Goal: Task Accomplishment & Management: Complete application form

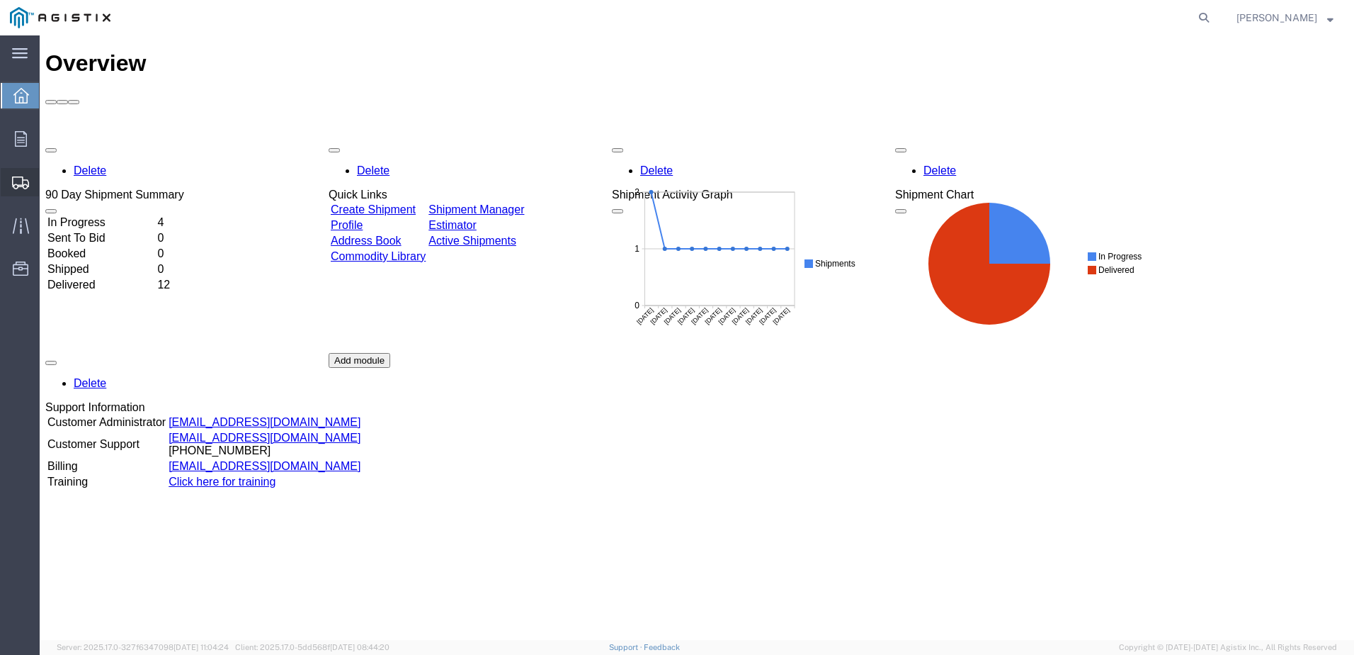
click at [30, 182] on div at bounding box center [21, 182] width 40 height 28
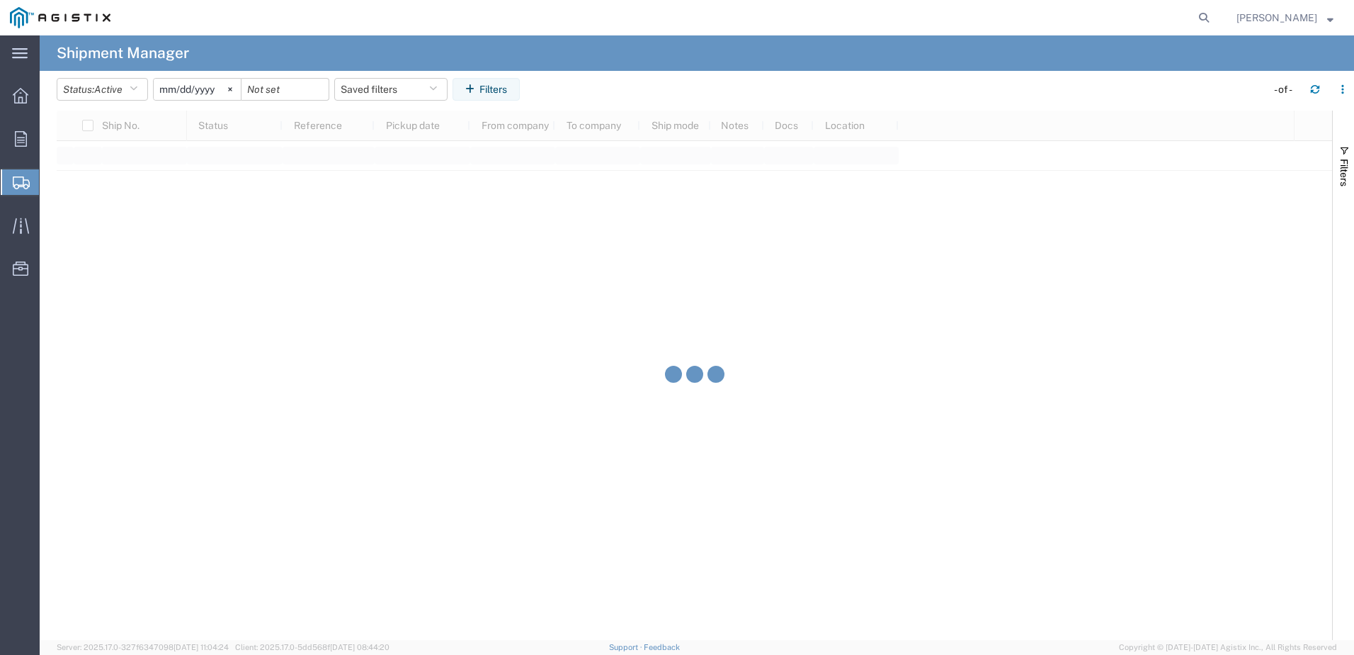
click at [75, 205] on div "main_menu Created with Sketch. Collapse Menu Overview Orders Shipments Shipment…" at bounding box center [677, 344] width 1354 height 619
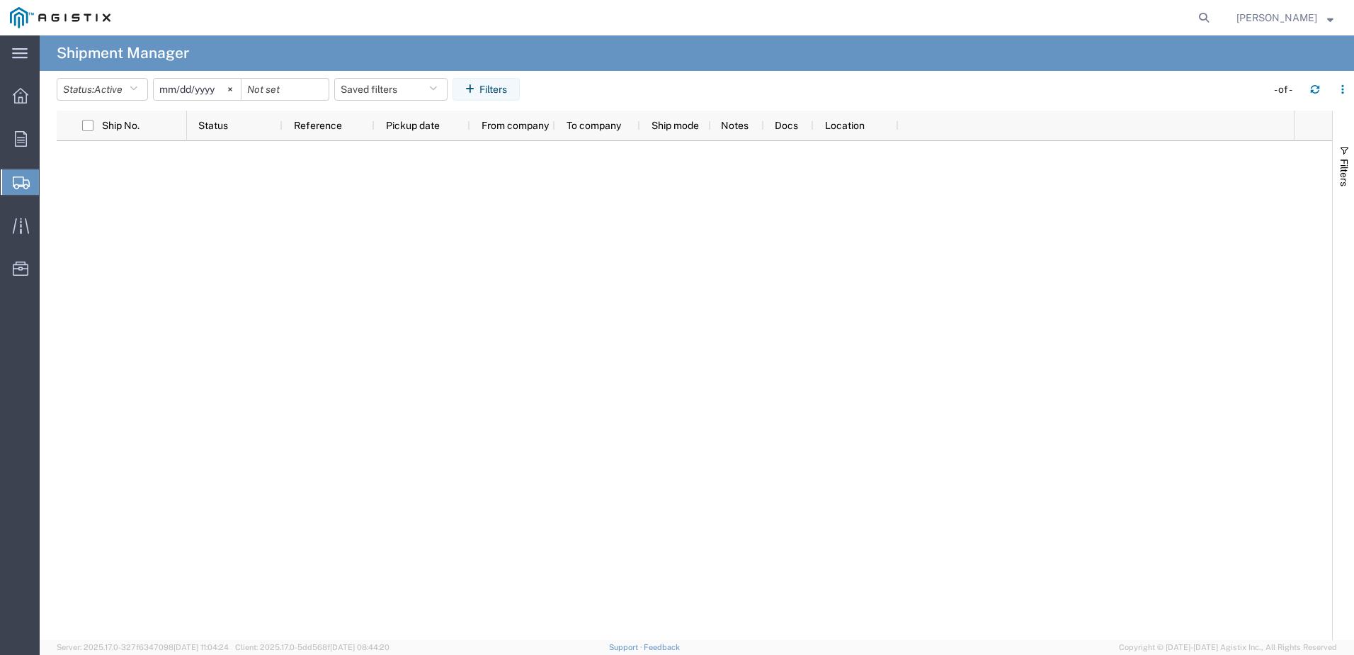
click at [0, 0] on span "Create Shipment" at bounding box center [0, 0] width 0 height 0
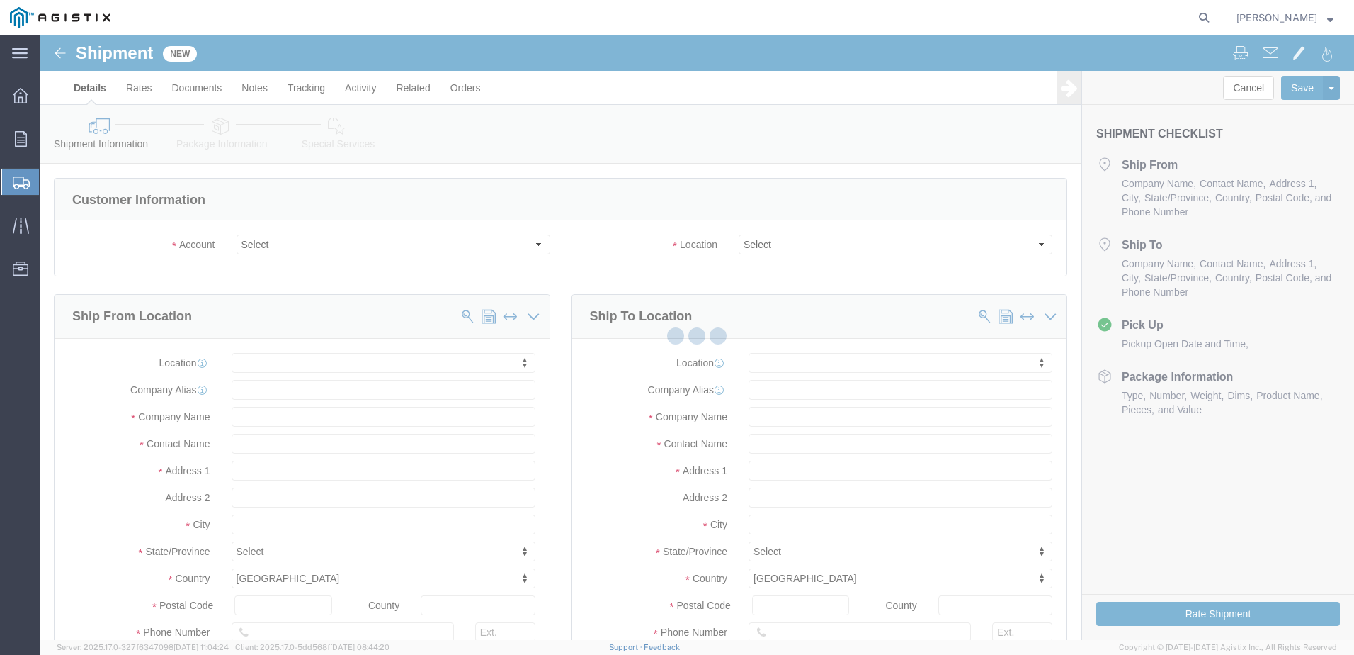
select select
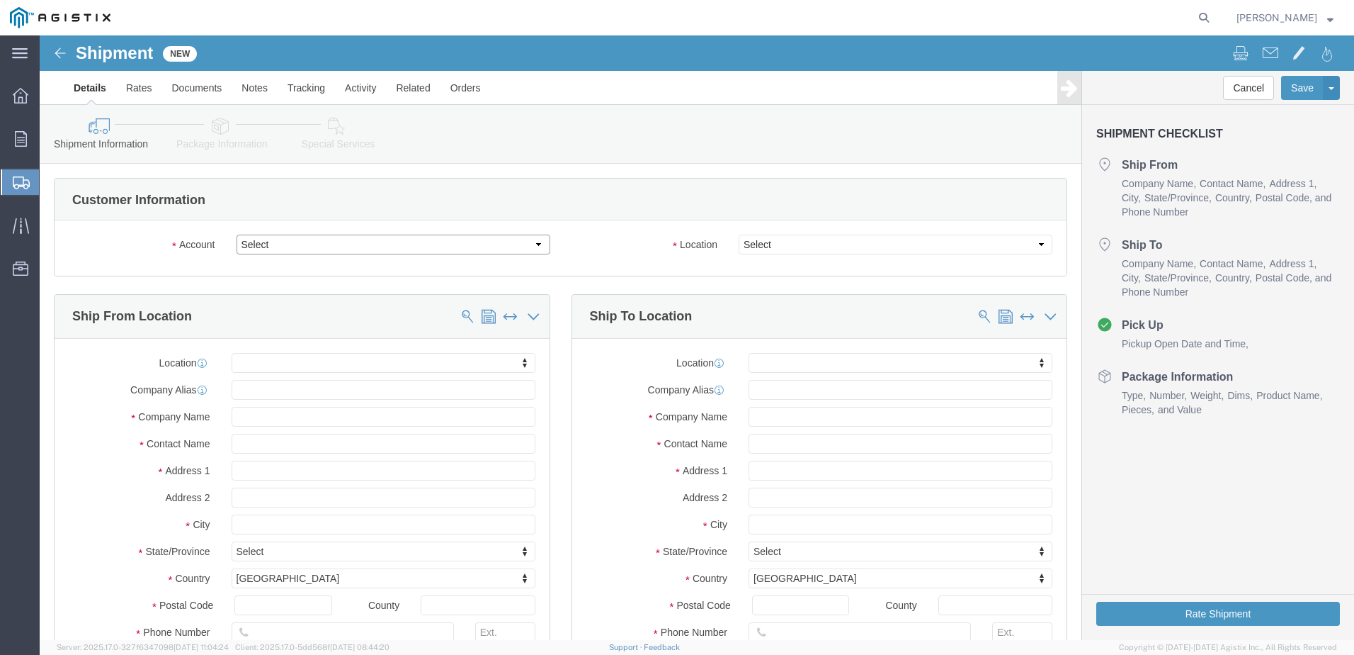
click select "Select PG&E S&C Electric Co"
select select "9596"
click select "Select PG&E S&C Electric Co"
select select
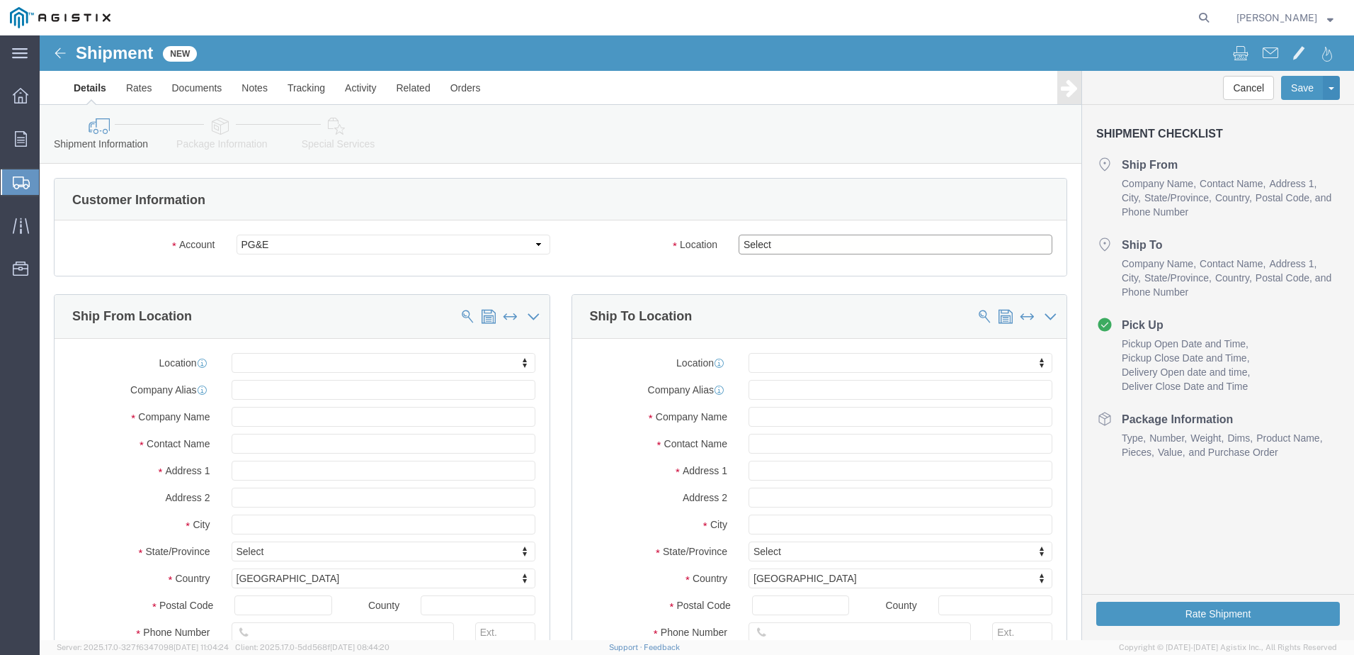
select select "23082"
click select "Select All Others [GEOGRAPHIC_DATA] [GEOGRAPHIC_DATA] [GEOGRAPHIC_DATA] [GEOGRA…"
click input "text"
type input "S&C"
click input "text"
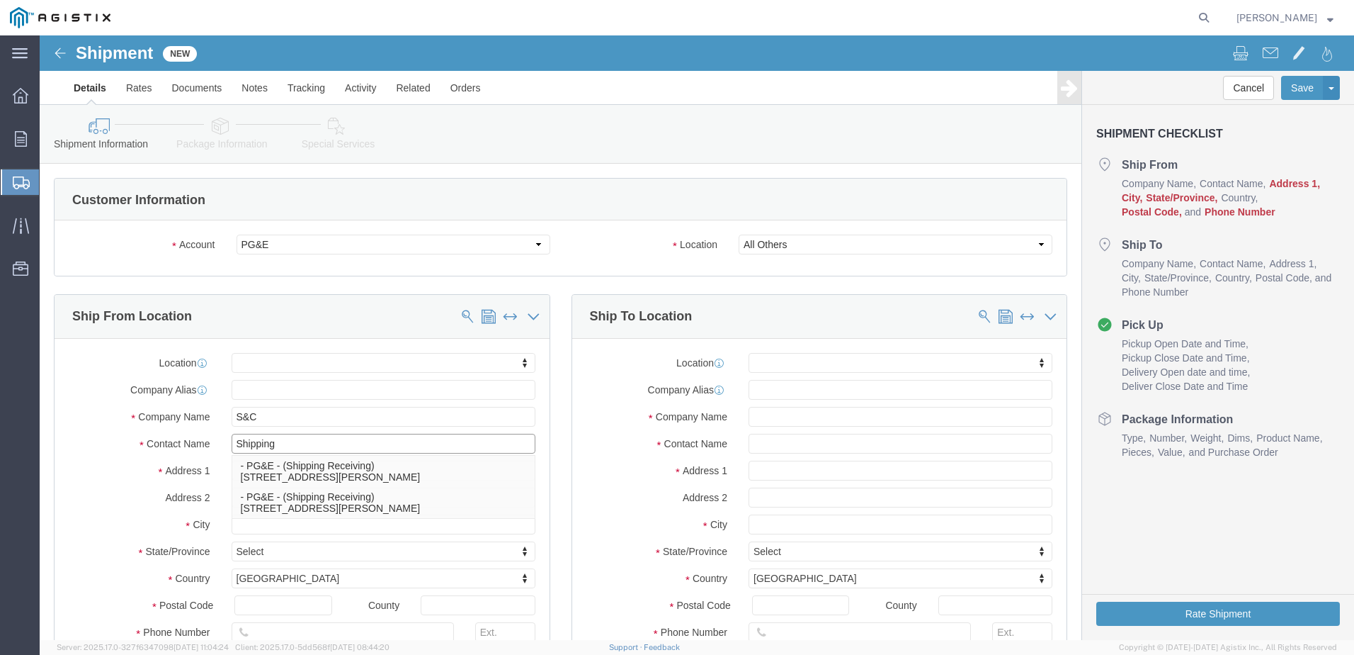
type input "Shipping"
click input "Shipping"
click input "text"
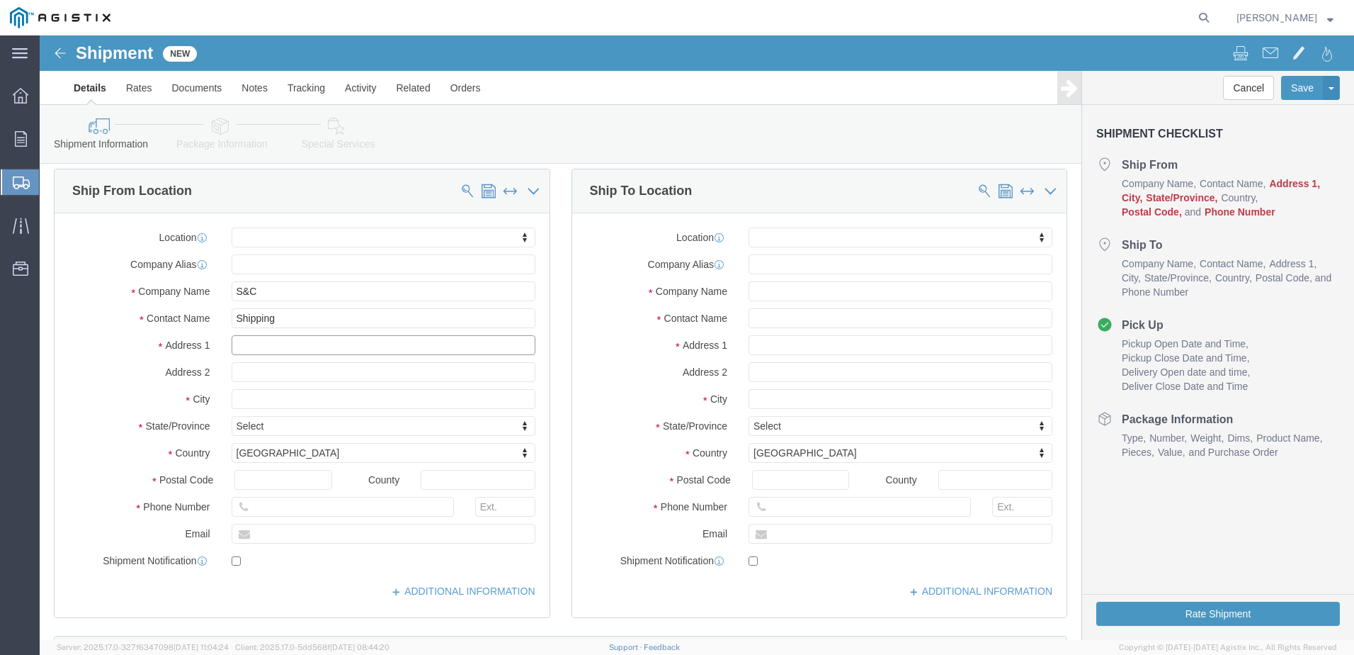
scroll to position [142, 0]
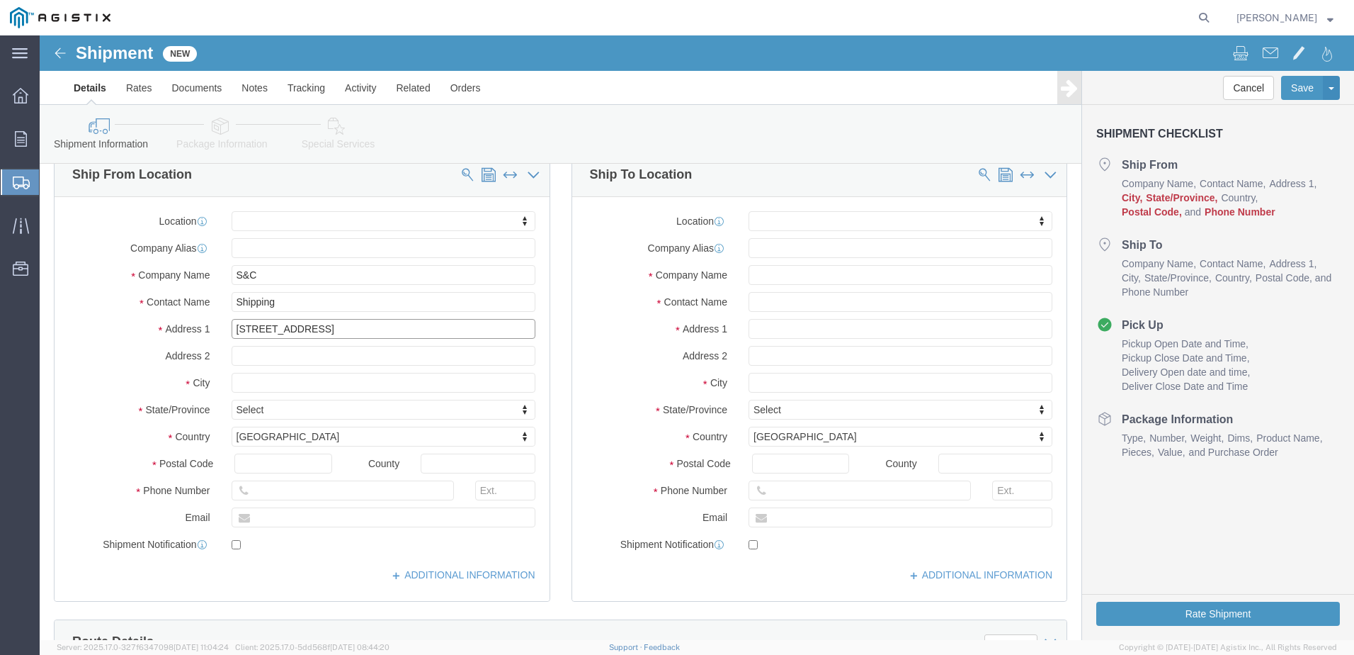
type input "[STREET_ADDRESS]"
type input "Palaine"
type input "L"
type input "L:"
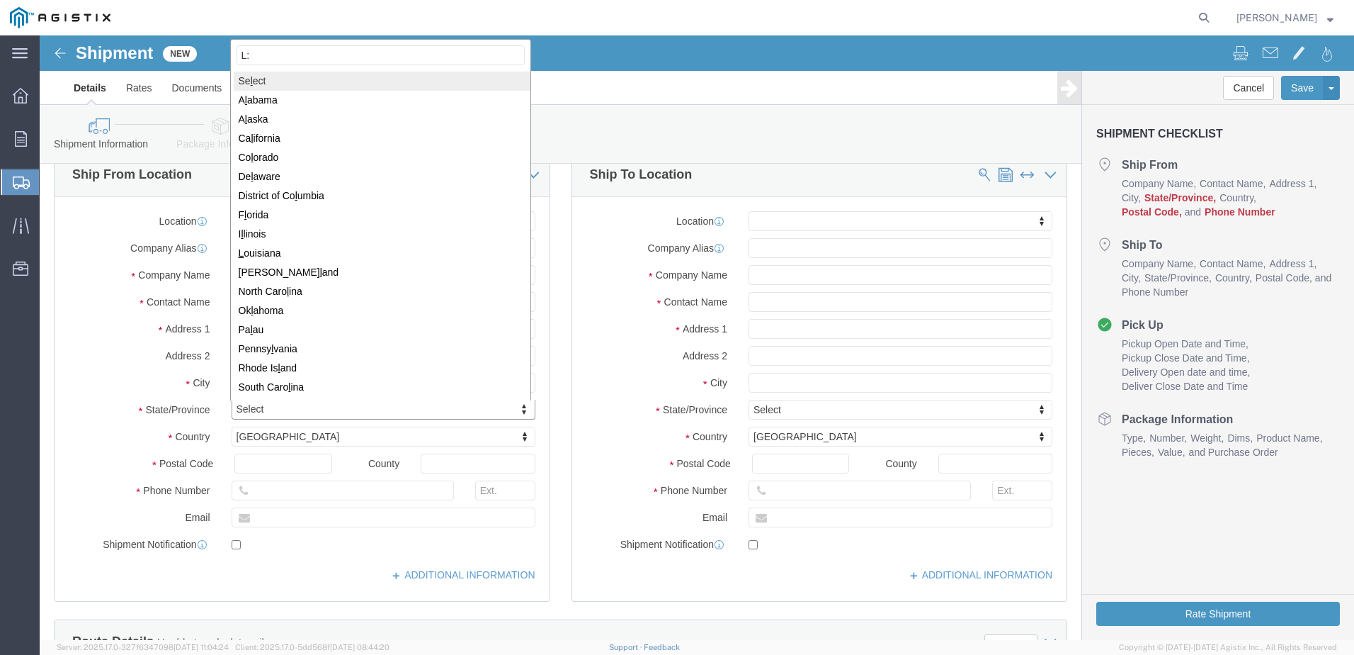
type input "L"
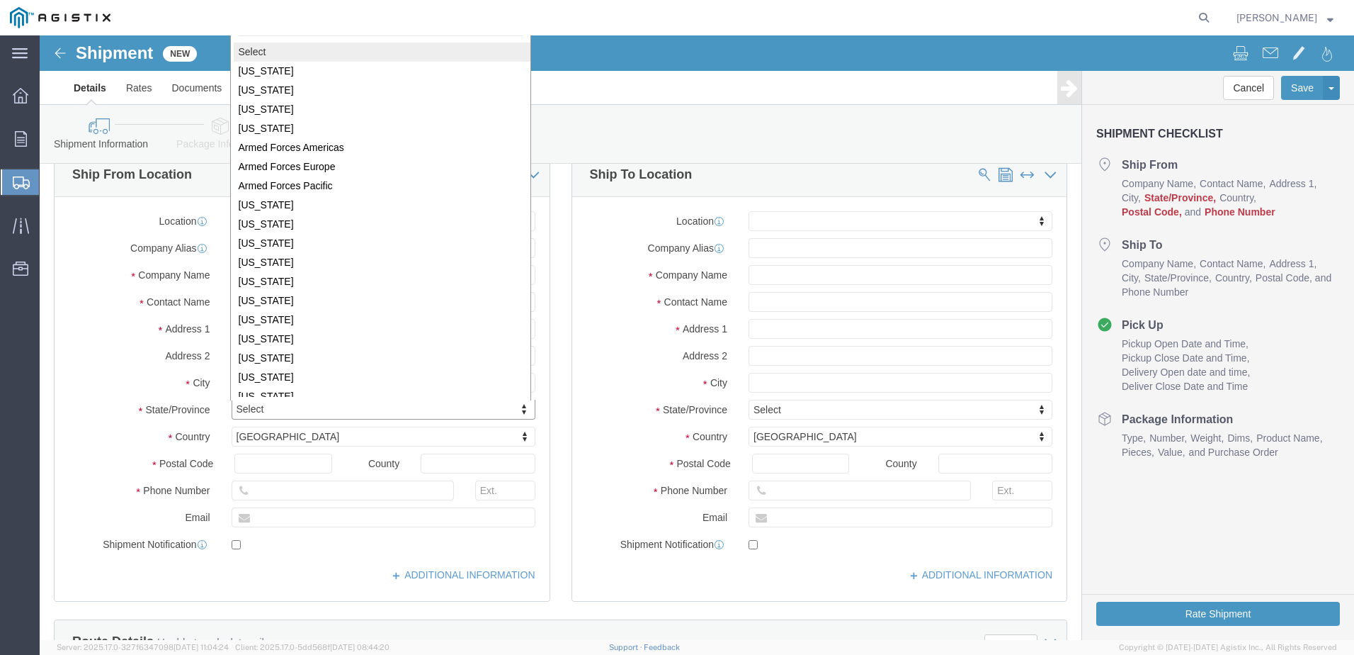
scroll to position [127, 0]
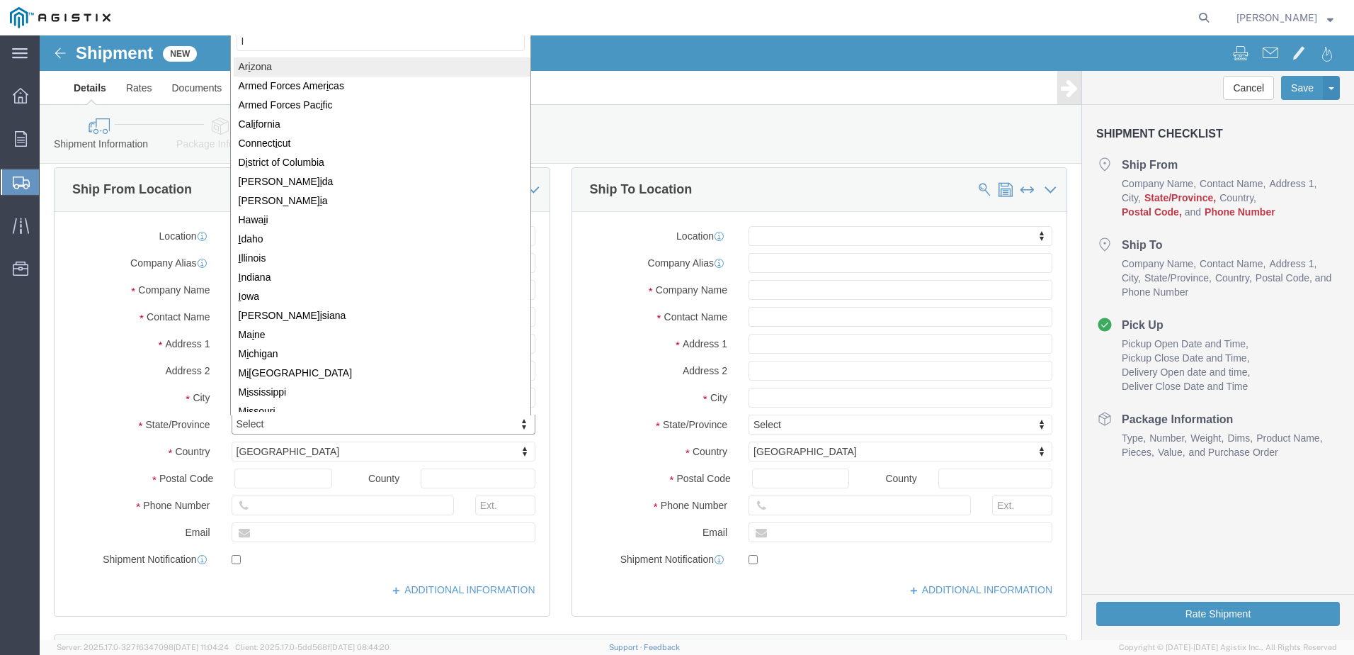
type input "IL"
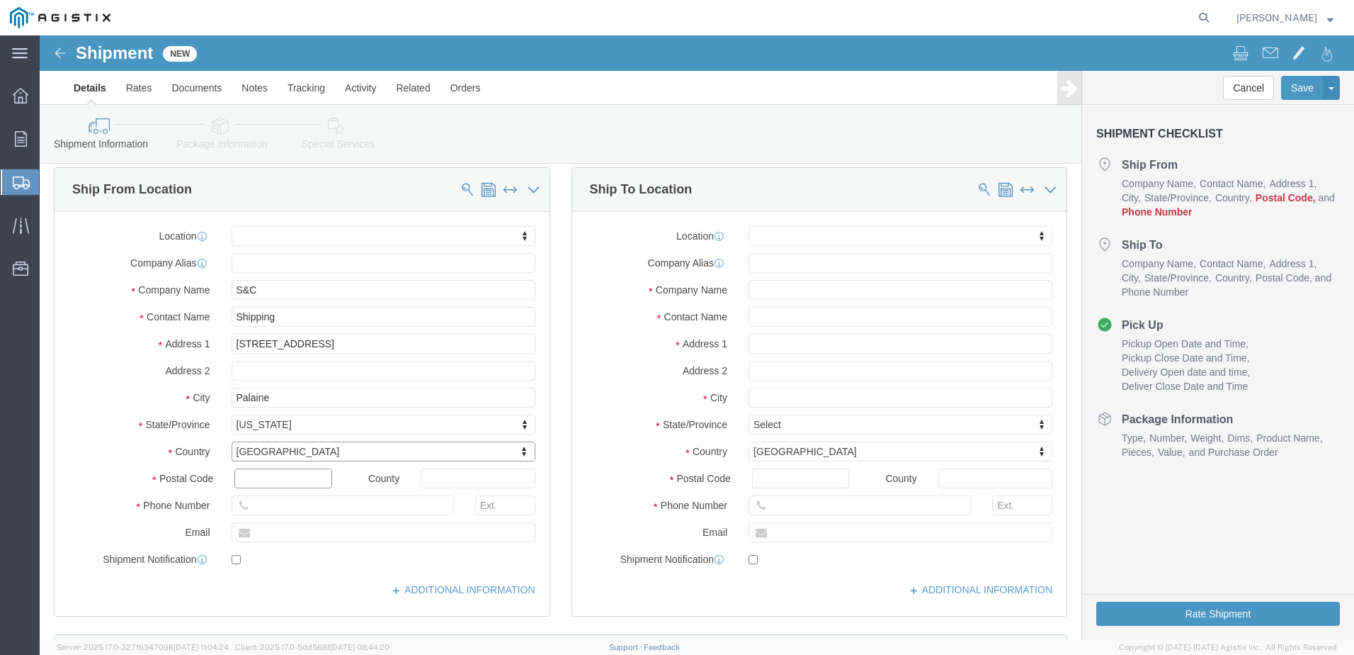
click input "text"
type input "60067"
click input "text"
type input "[PHONE_NUMBER]"
click input "text"
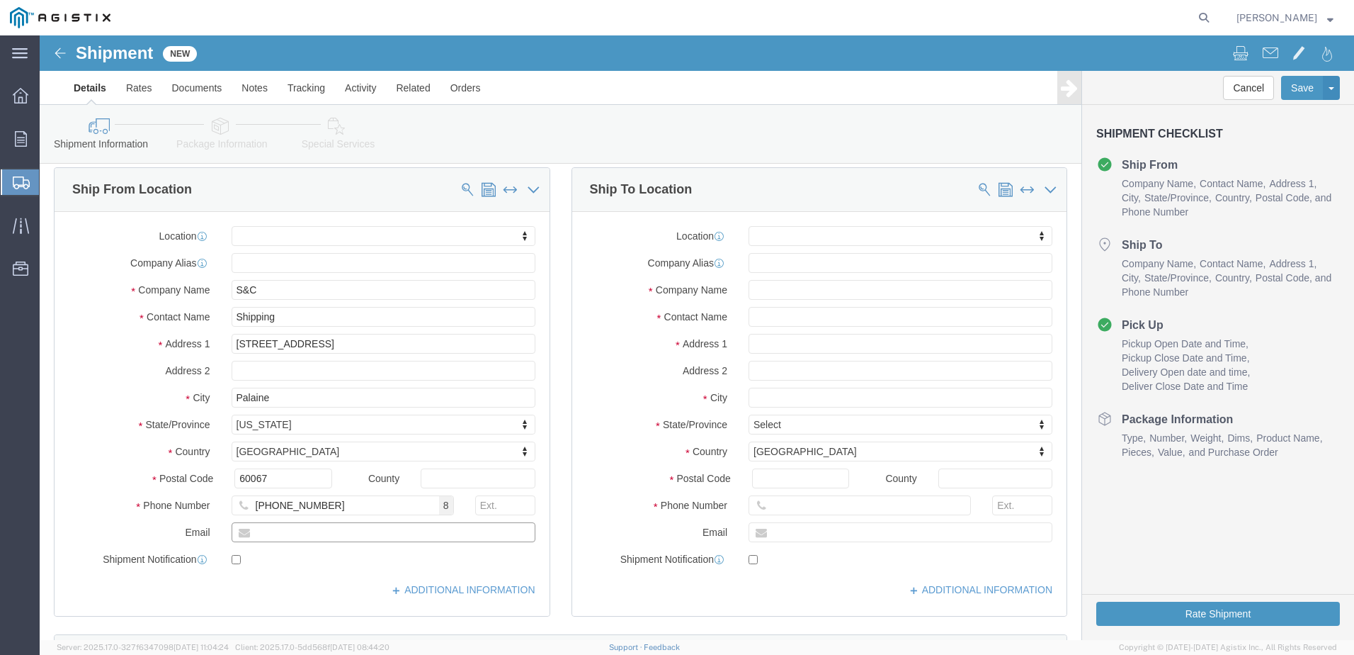
type input "[EMAIL_ADDRESS][DOMAIN_NAME]"
click input "text"
type input "PG&E"
type input "[PERSON_NAME]"
type input "3551 Pegasus"
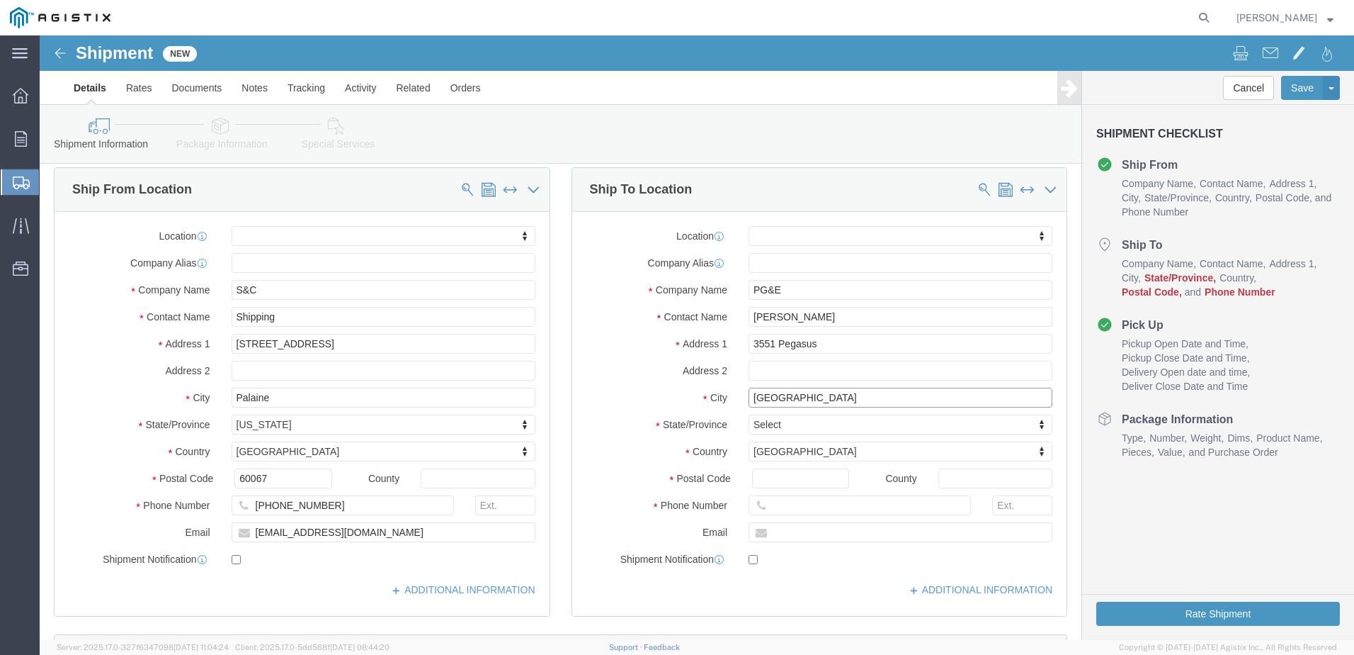
type input "[GEOGRAPHIC_DATA]"
type input "C"
type input "CA"
click input "Postal Code"
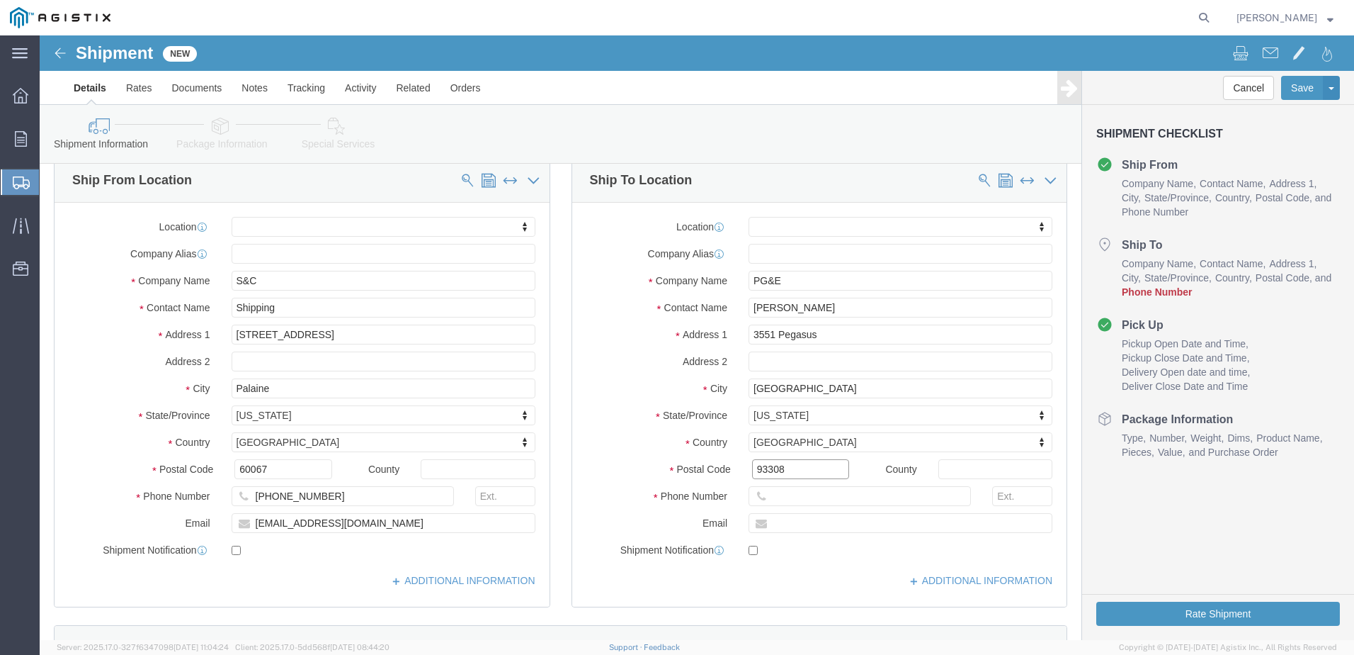
scroll to position [198, 0]
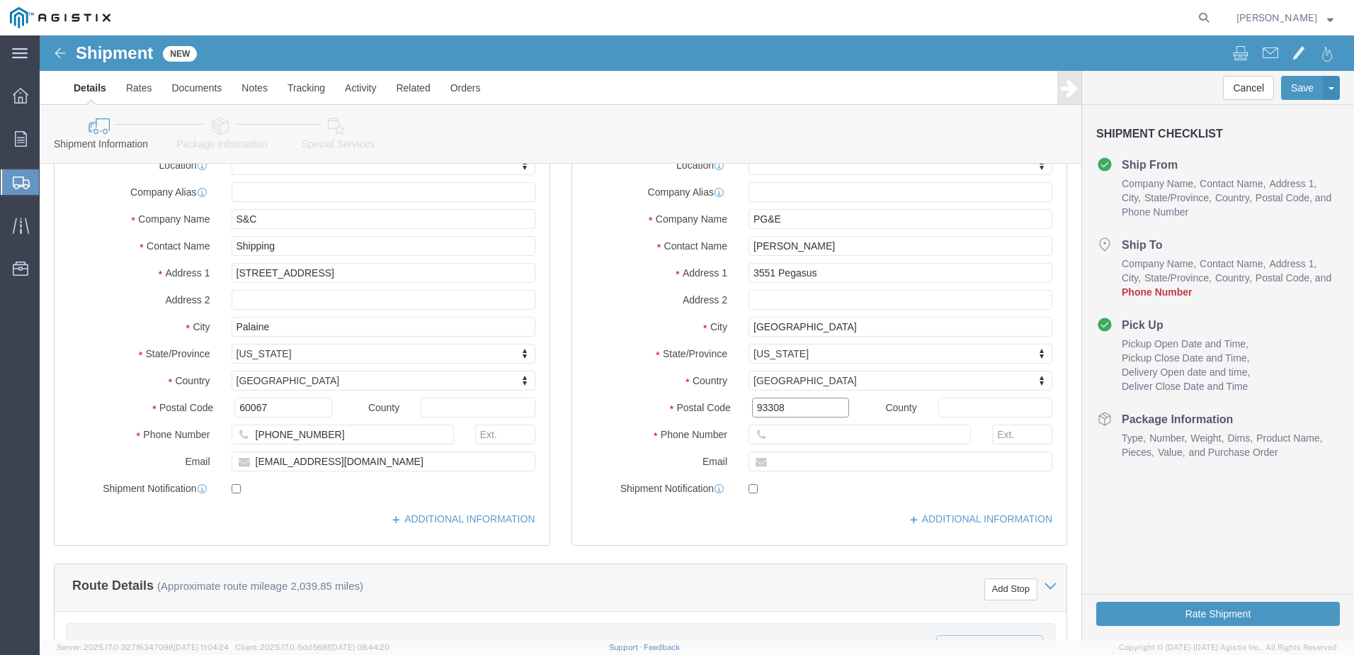
type input "93308"
click input "text"
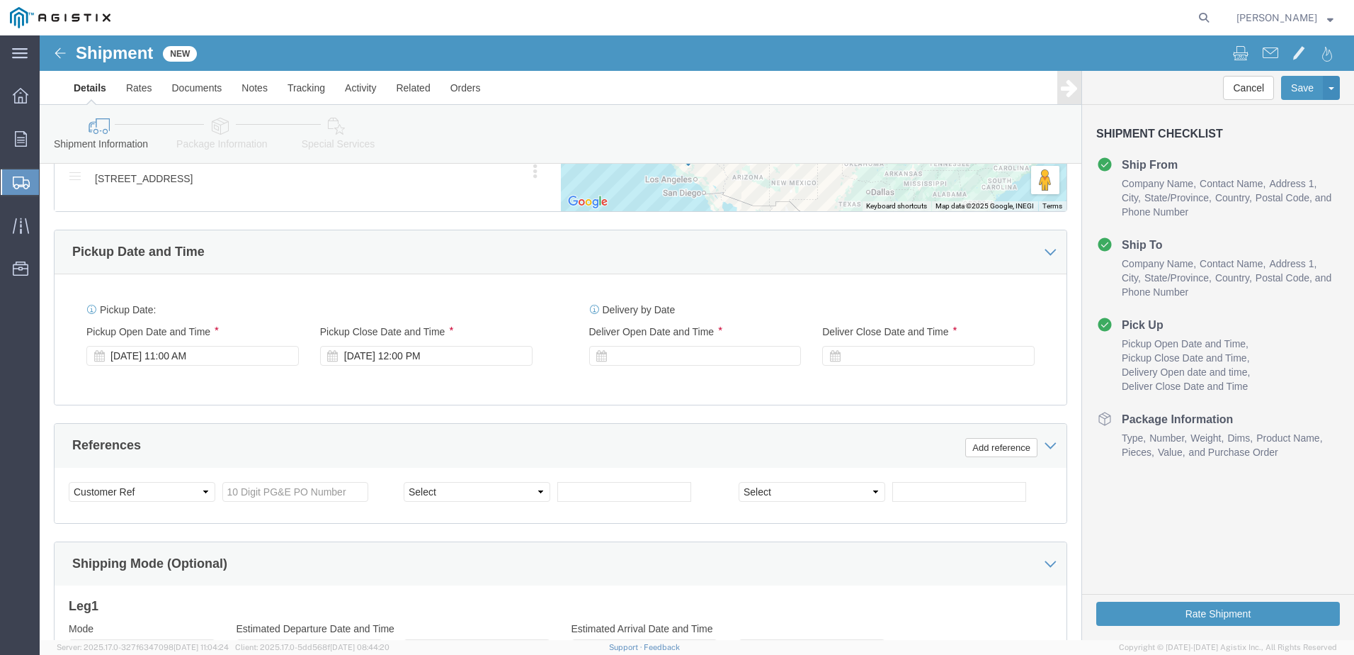
scroll to position [835, 0]
type input "[PHONE_NUMBER]"
click div "[DATE] 12:00 PM"
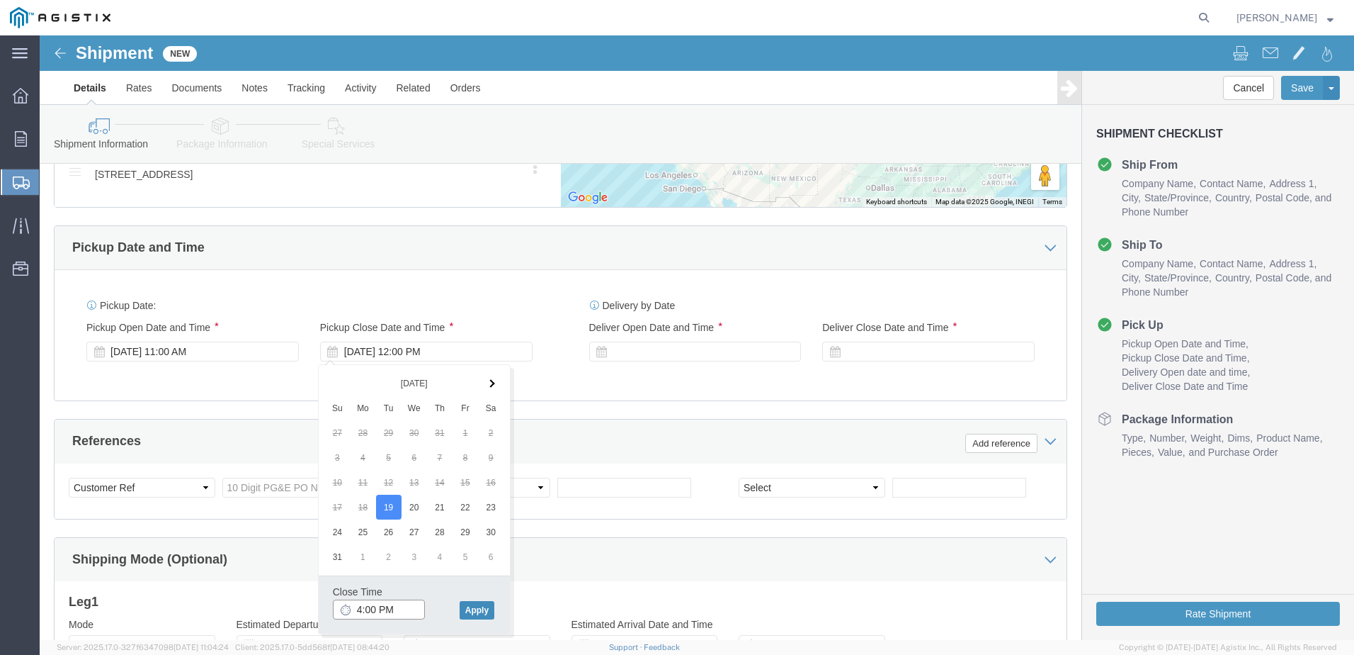
type input "4:00 PM"
click button "Apply"
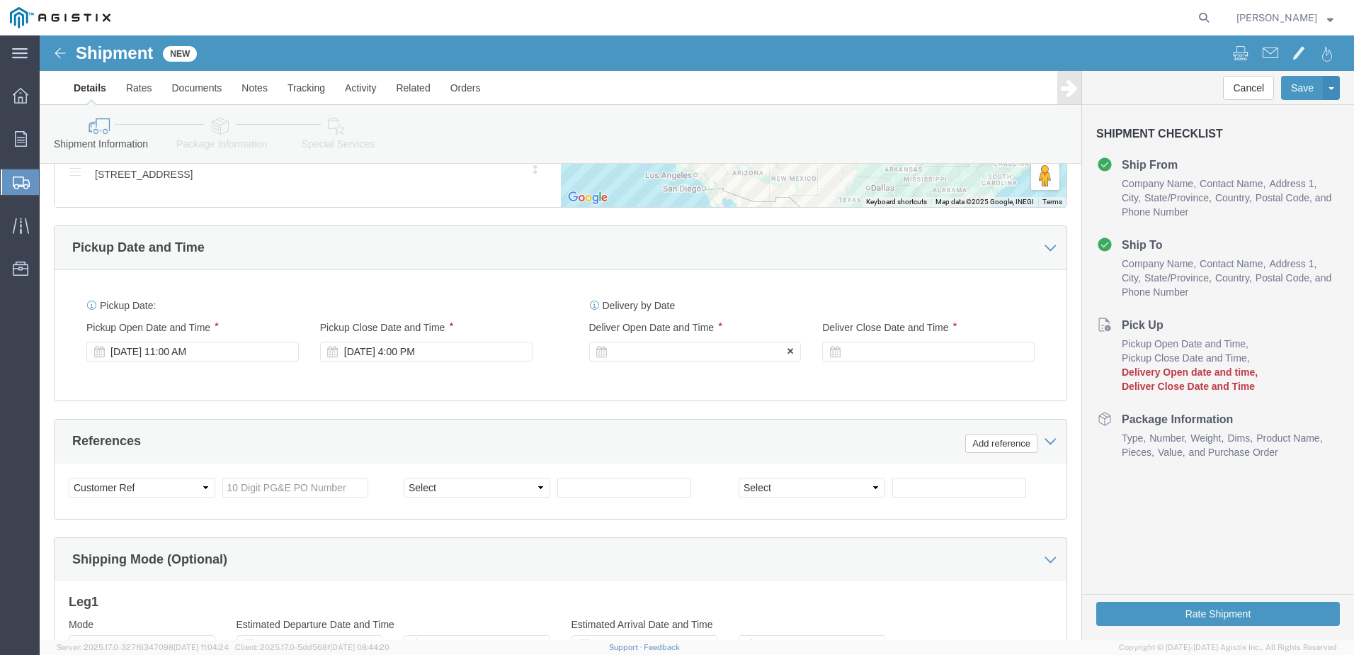
click div
click input "5:00 PM"
click input "8:00 PM"
type input "8:00 AM"
click button "Apply"
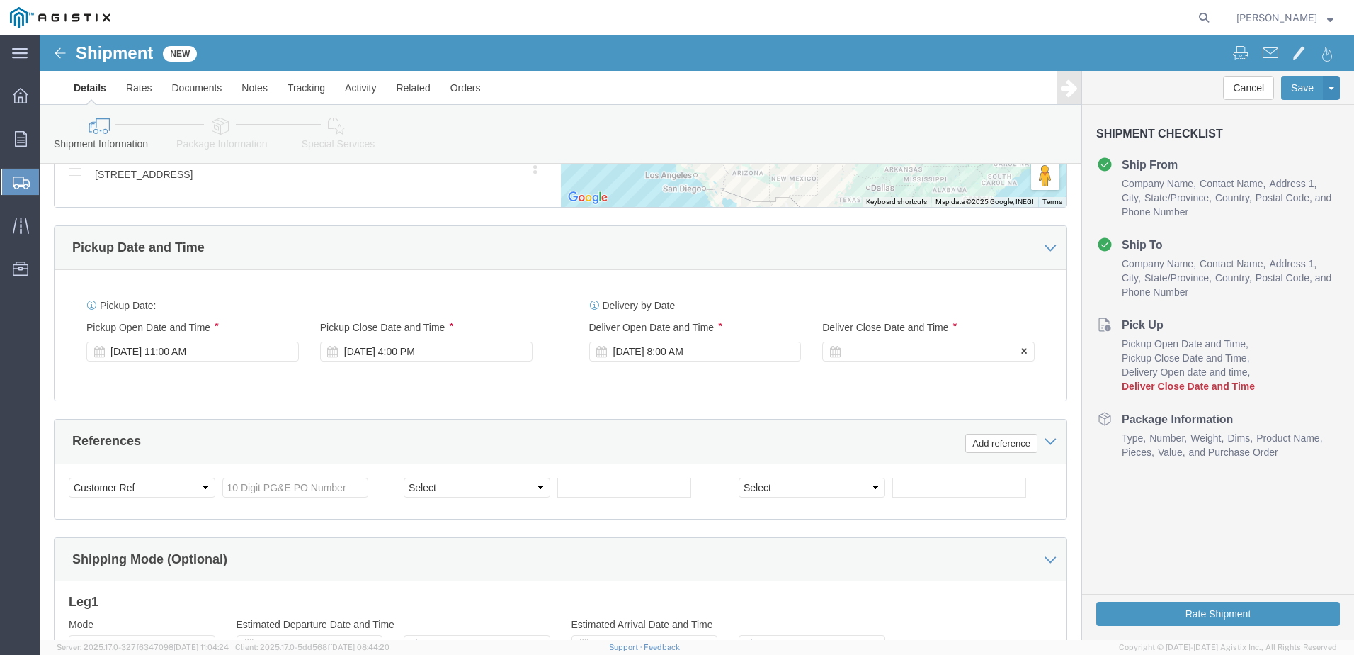
click div
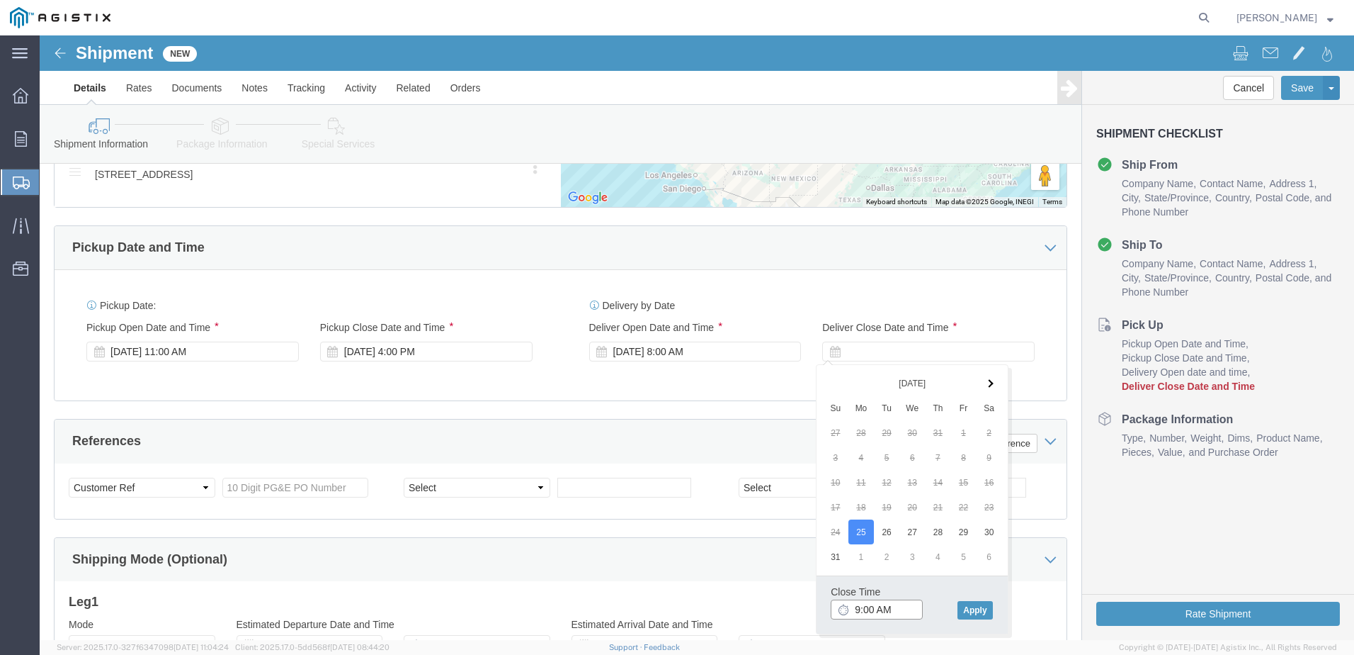
click input "9:00 AM"
click input "3:00 AM"
type input "3:00 PM"
click button "Apply"
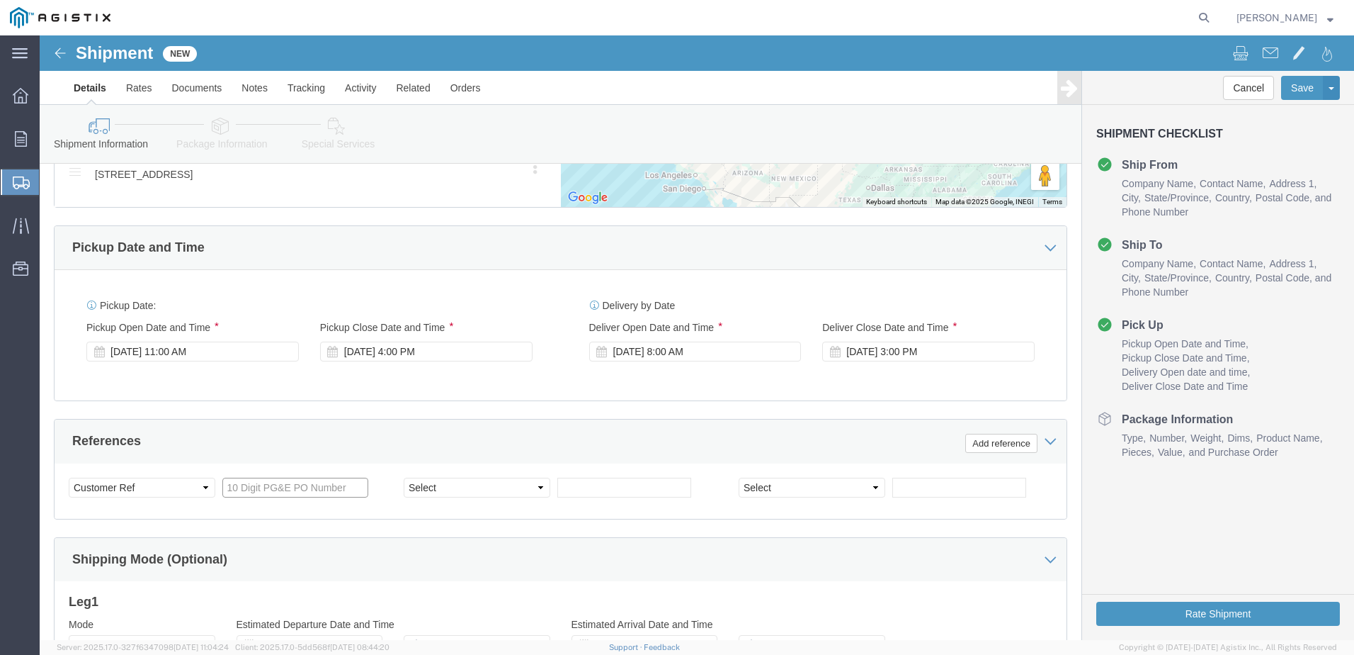
click input "text"
type input "2701196853"
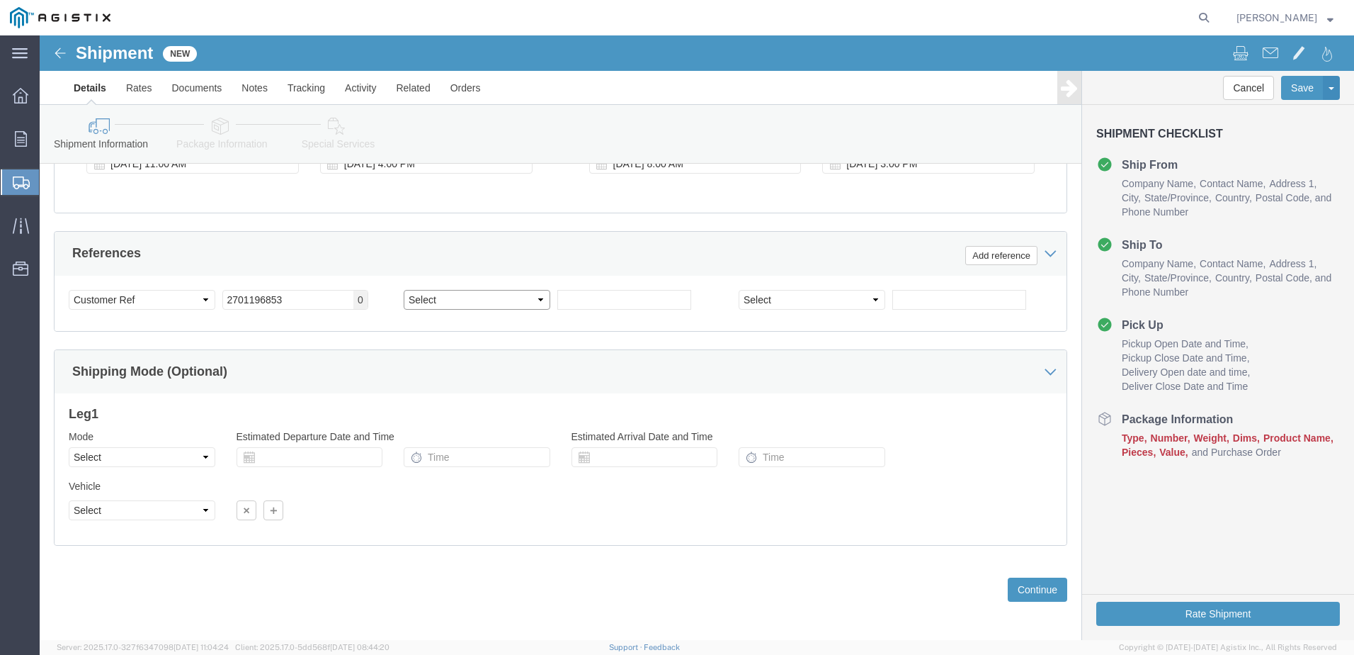
scroll to position [1028, 0]
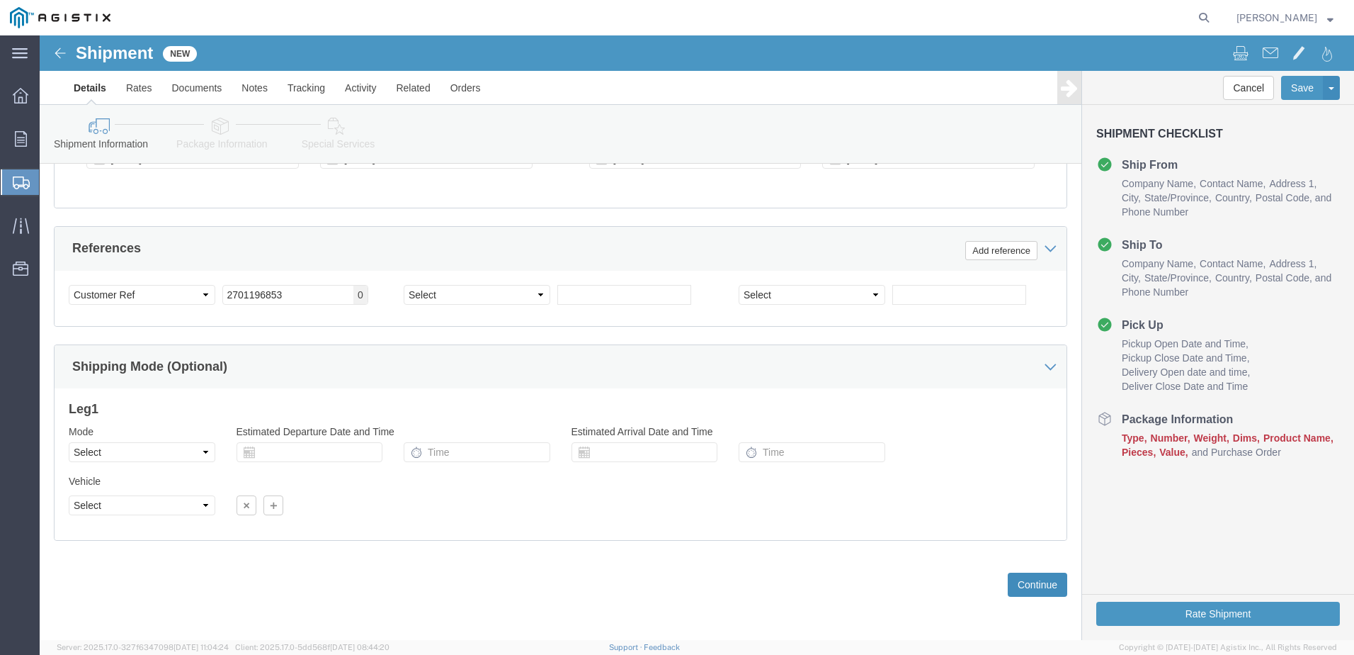
click button "Continue"
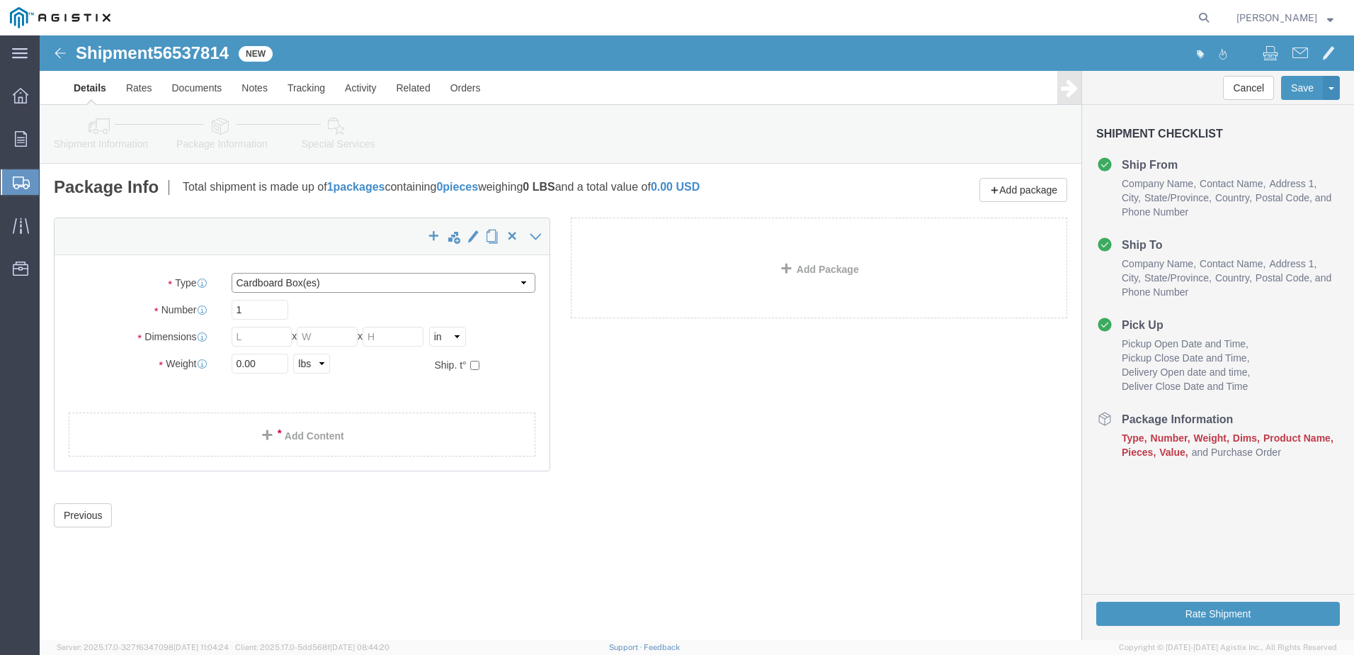
click select "Select Bulk Bundle(s) Cardboard Box(es) Carton(s) Crate(s) Drum(s) (Fiberboard)…"
select select "CRAT"
click select "Select Bulk Bundle(s) Cardboard Box(es) Carton(s) Crate(s) Drum(s) (Fiberboard)…"
click input "text"
type input "72"
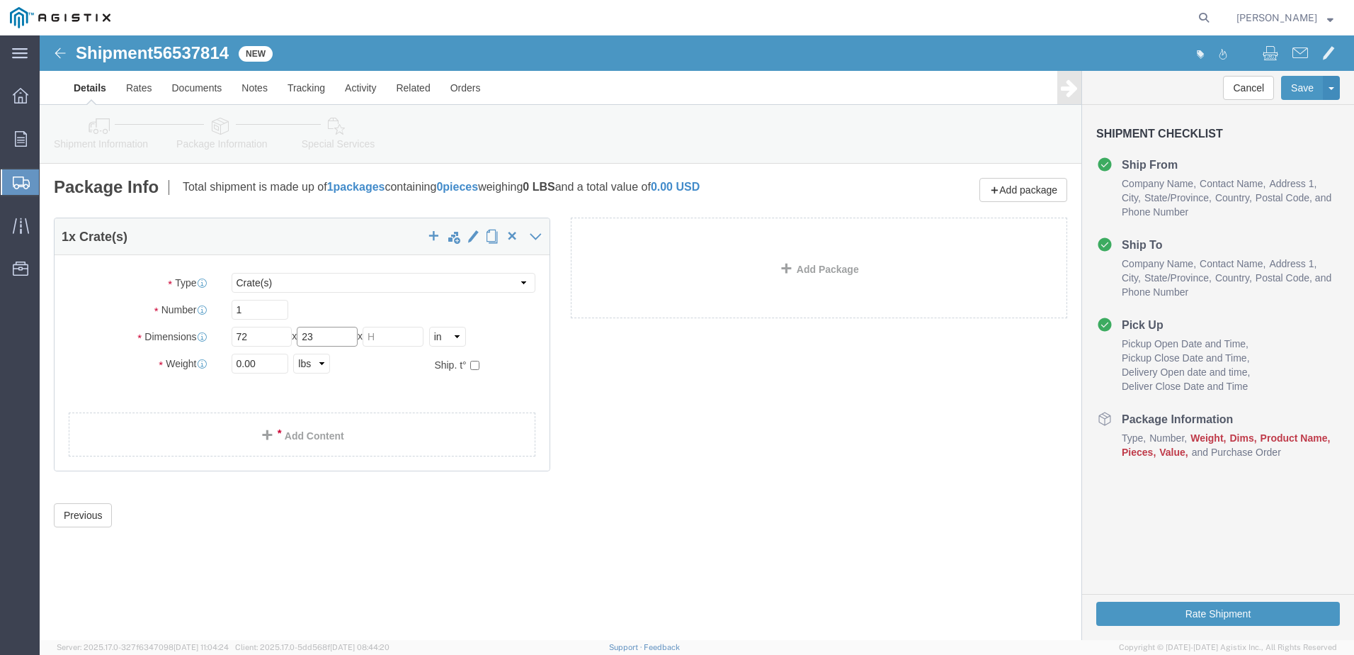
type input "23"
type input "24"
drag, startPoint x: 228, startPoint y: 329, endPoint x: 181, endPoint y: 329, distance: 47.5
click div "0.00 Select kgs lbs"
type input "445"
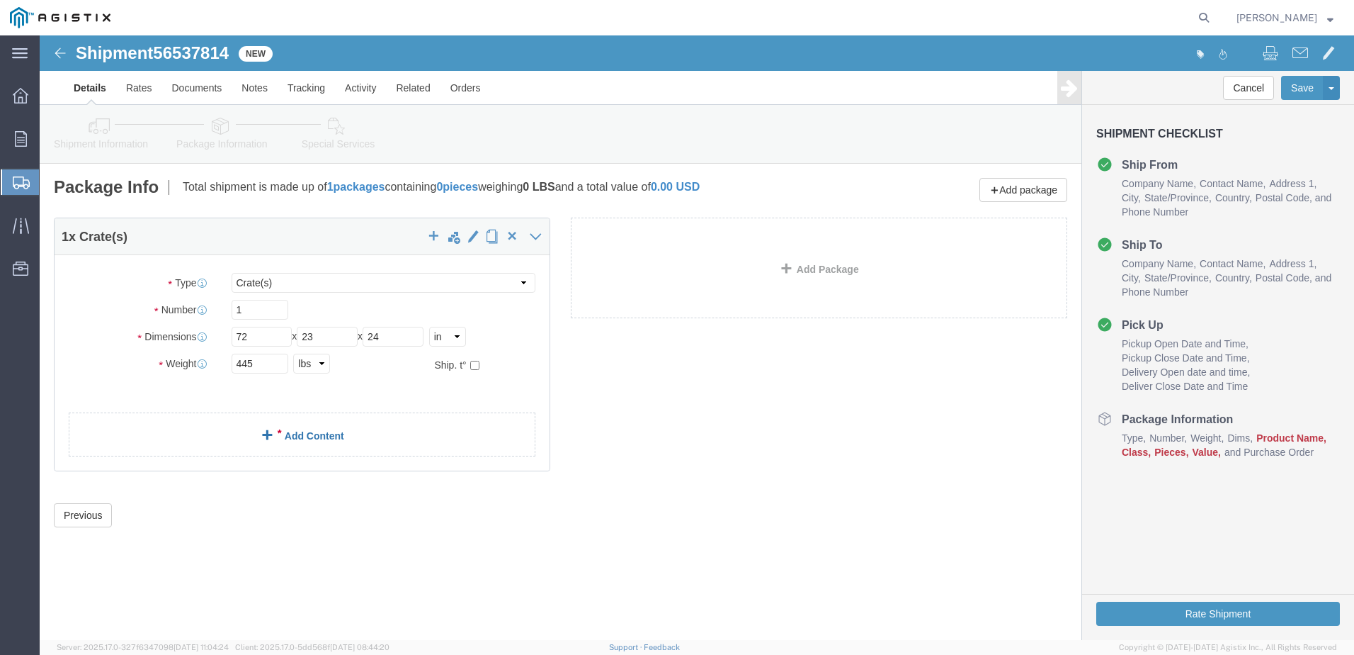
click link "Add Content"
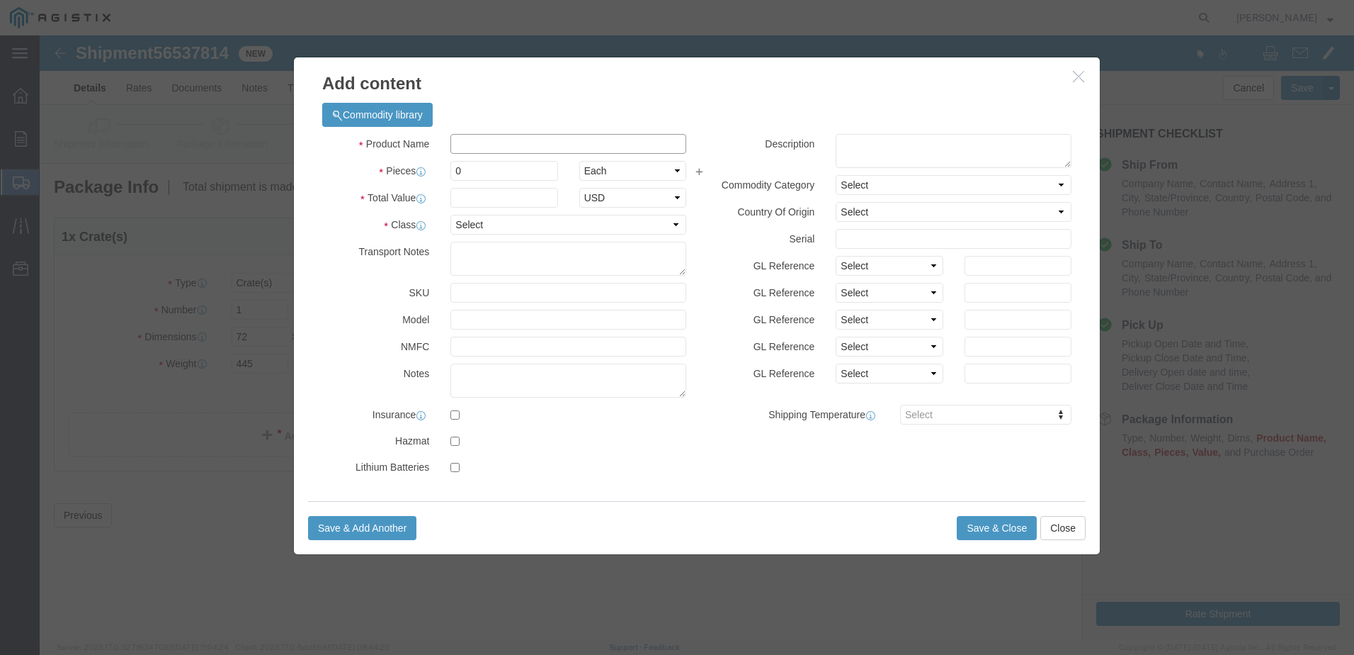
click input "text"
type input "Space C/S INTERRUPTER"
drag, startPoint x: 455, startPoint y: 135, endPoint x: 412, endPoint y: 138, distance: 42.6
click input "0"
type input "1"
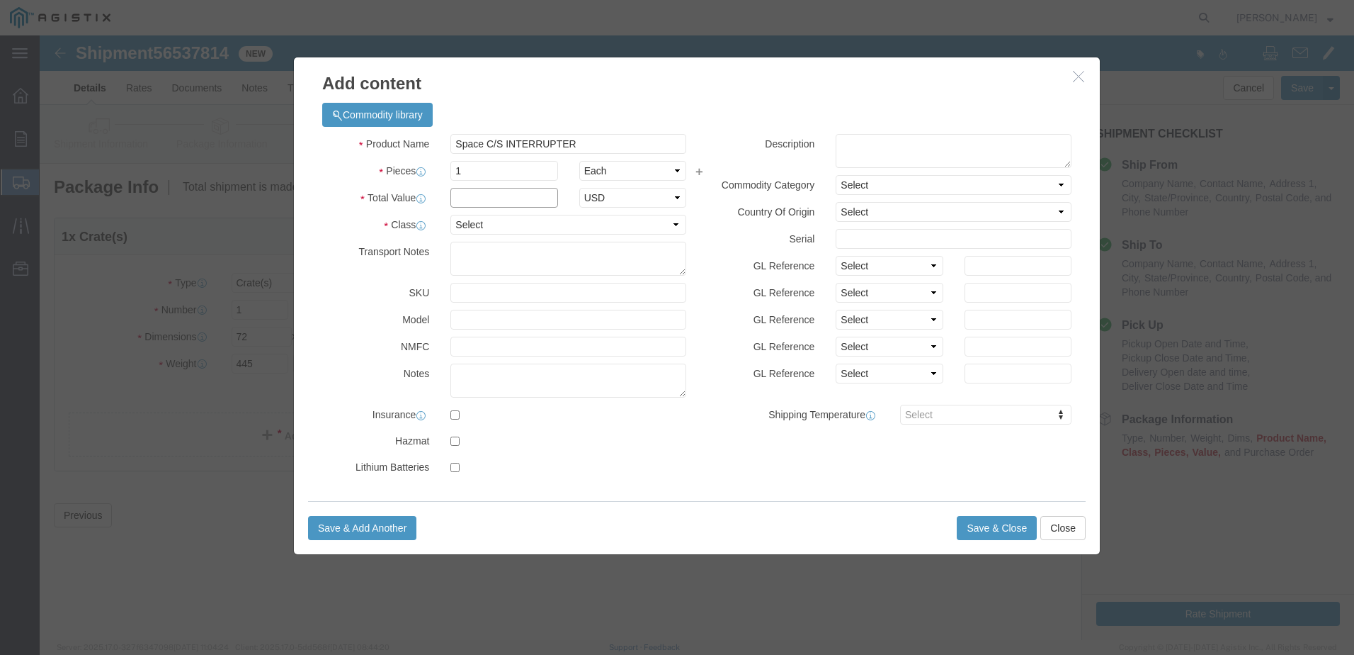
click input "text"
paste input "15,224.08"
type input "15,224.08"
click select "Select 50 55 60 65 70 85 92.5 100 125 175 250 300 400"
select select "70"
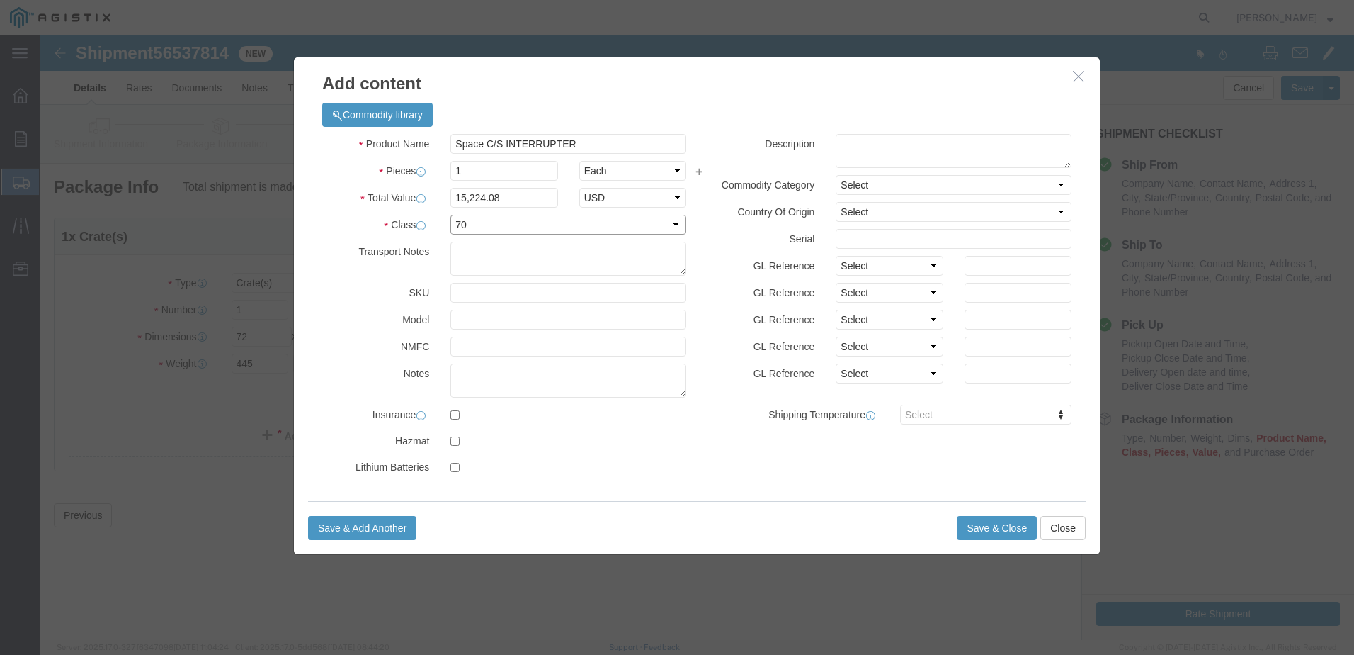
click select "Select 50 55 60 65 70 85 92.5 100 125 175 250 300 400"
click input "checkbox"
checkbox input "true"
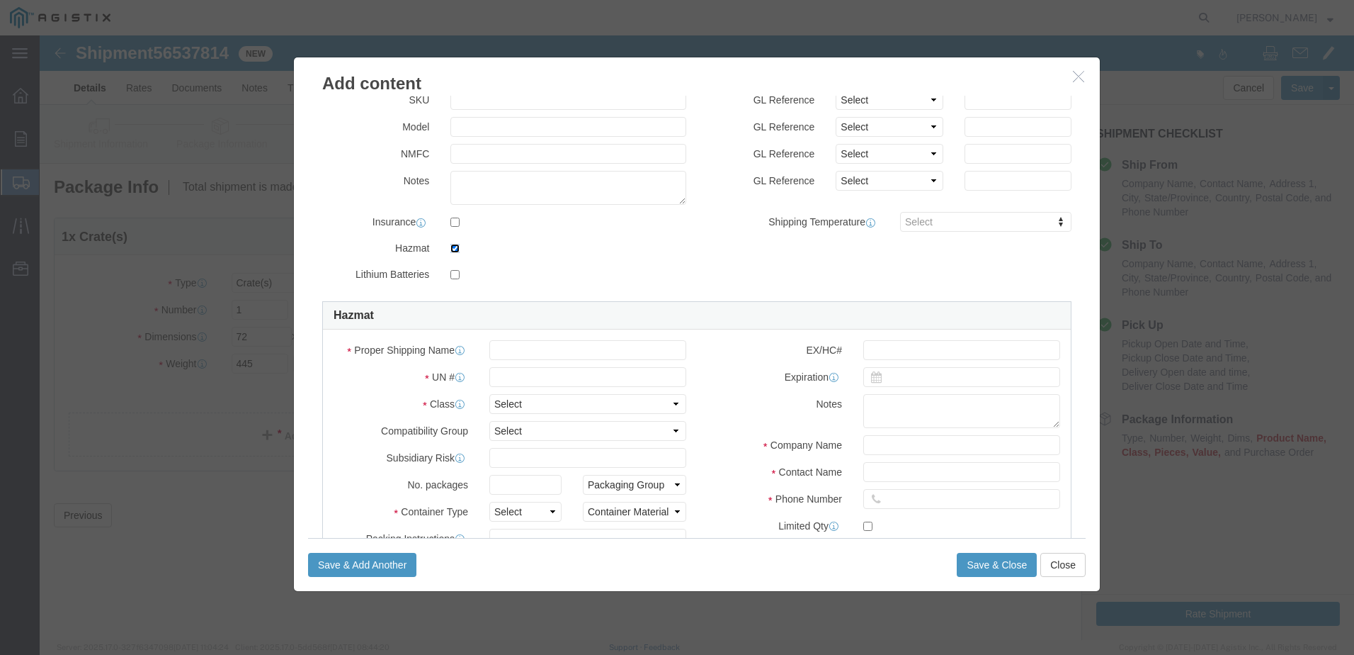
scroll to position [213, 0]
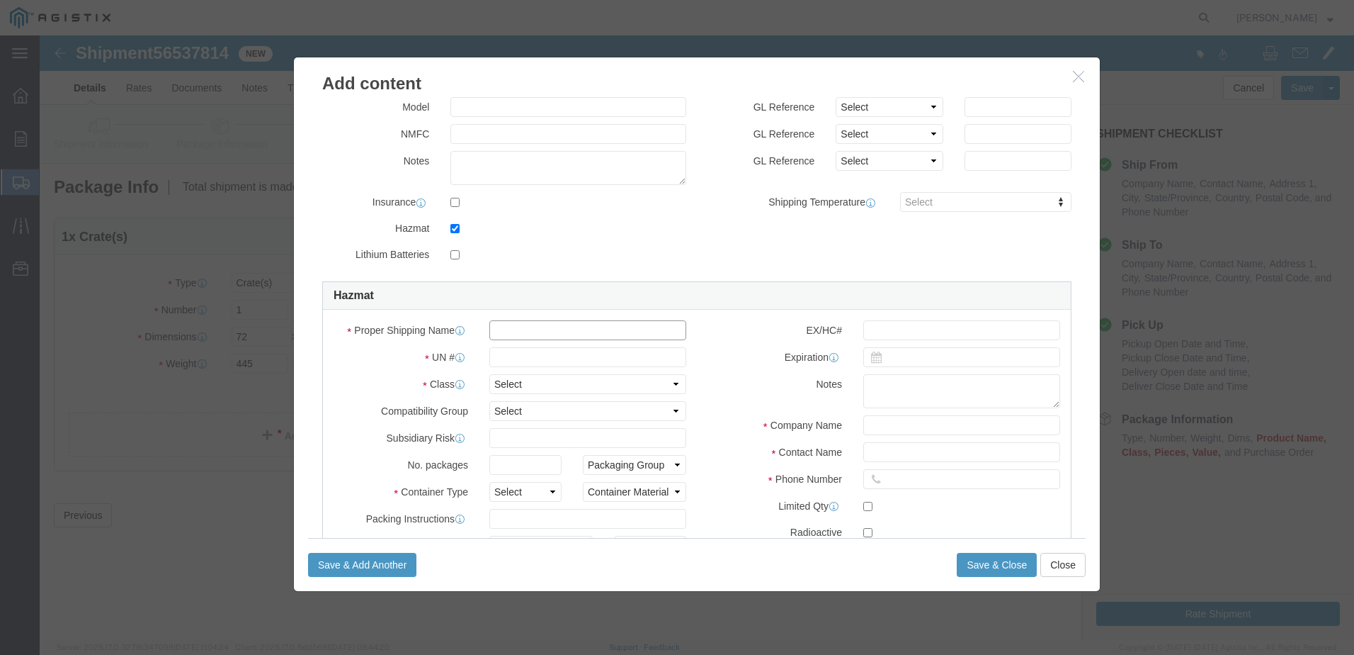
click input "text"
type input "Sulfer Hexaflouride"
click input "text"
type input "1080"
click select "Select 1 Explosive 1.1 Explosive 1.2 Explosive 1.3 Explosive 1.4 Explosive 1.5 …"
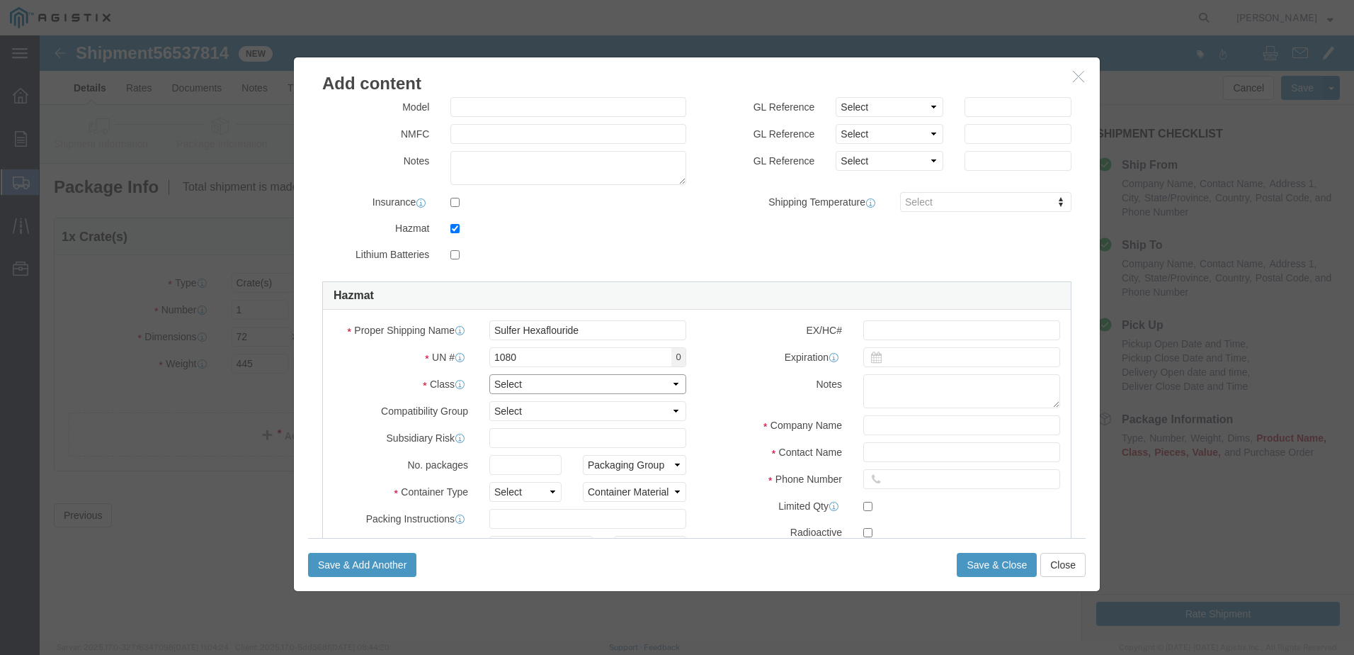
select select "2.2 Non-Flammable Gas"
click select "Select 1 Explosive 1.1 Explosive 1.2 Explosive 1.3 Explosive 1.4 Explosive 1.5 …"
click select "Select 1 - Drums 2 - Reserved 3 - Jerricans 4 - Boxes 5 - Bags 6 - Composite Pa…"
select select "DRUMS"
click select "Select 1 - Drums 2 - Reserved 3 - Jerricans 4 - Boxes 5 - Bags 6 - Composite Pa…"
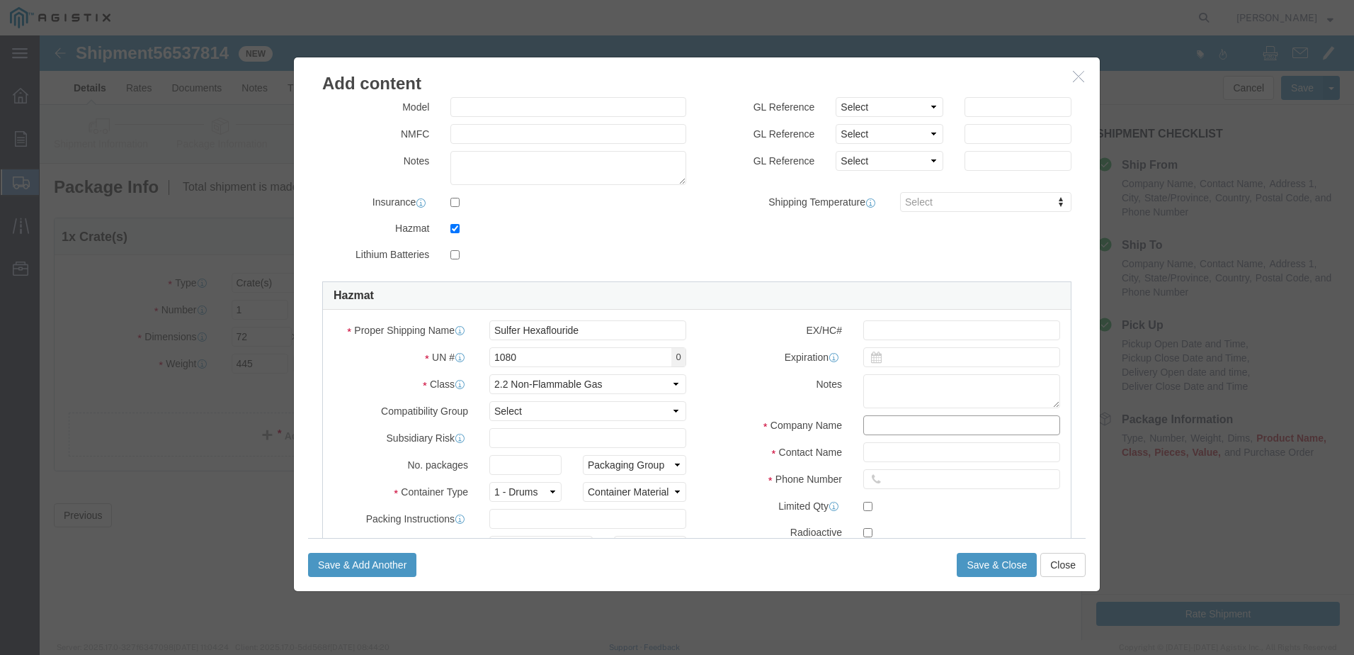
click input "text"
type input "S&C Electric"
type input "Hope M Takeda"
type input "7733381000"
drag, startPoint x: 909, startPoint y: 415, endPoint x: 777, endPoint y: 402, distance: 132.4
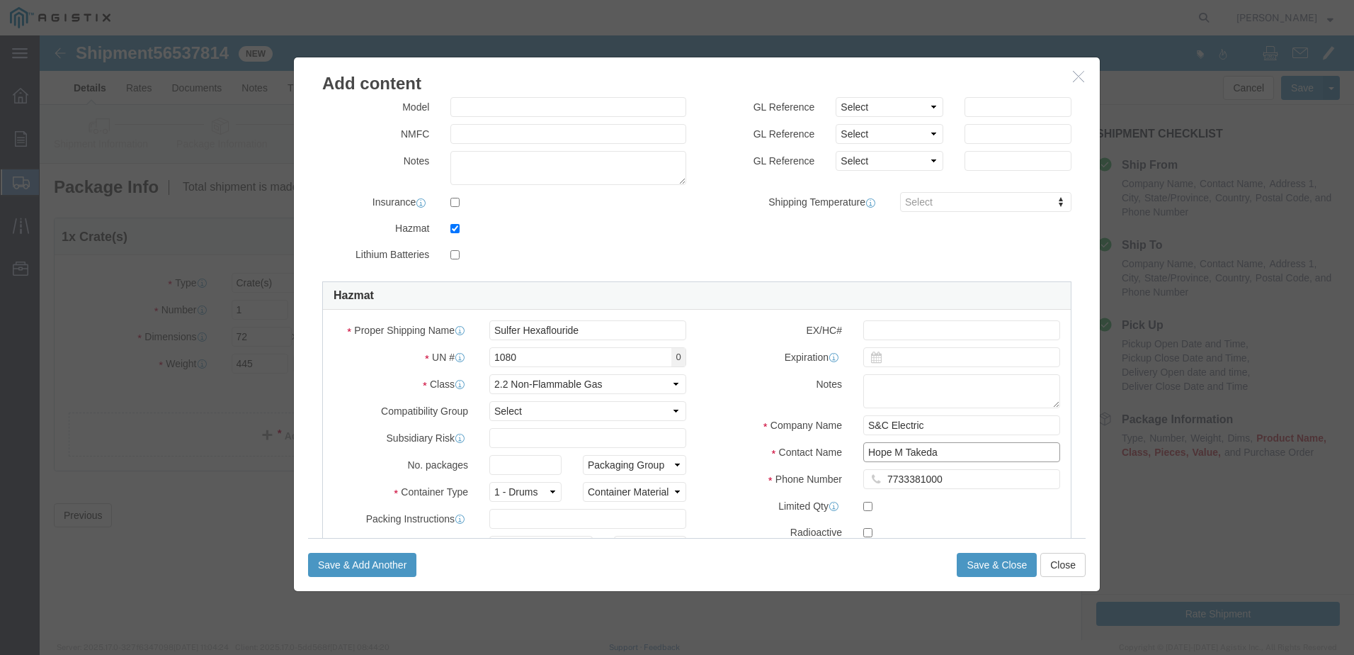
click div "Contact Name [PERSON_NAME]"
type input "Shipping"
click select "Select 1 - Drums 2 - Reserved 3 - Jerricans 4 - Boxes 5 - Bags 6 - Composite Pa…"
click select "Container Material A - Steel (all types and surface treatments) B - Aluminum C …"
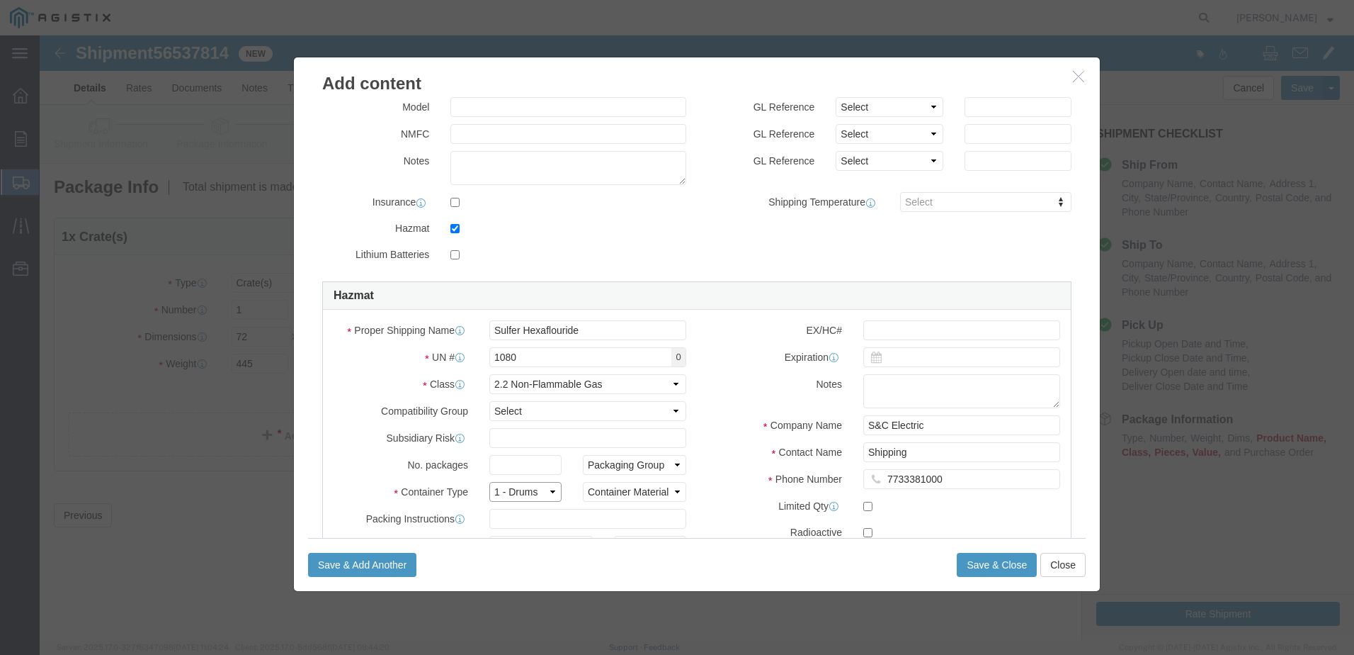
click select "Select 1 - Drums 2 - Reserved 3 - Jerricans 4 - Boxes 5 - Bags 6 - Composite Pa…"
click select "Container Material A - Steel (all types and surface treatments) B - Aluminum C …"
select select "ALUMINIUM"
click select "Container Material A - Steel (all types and surface treatments) B - Aluminum C …"
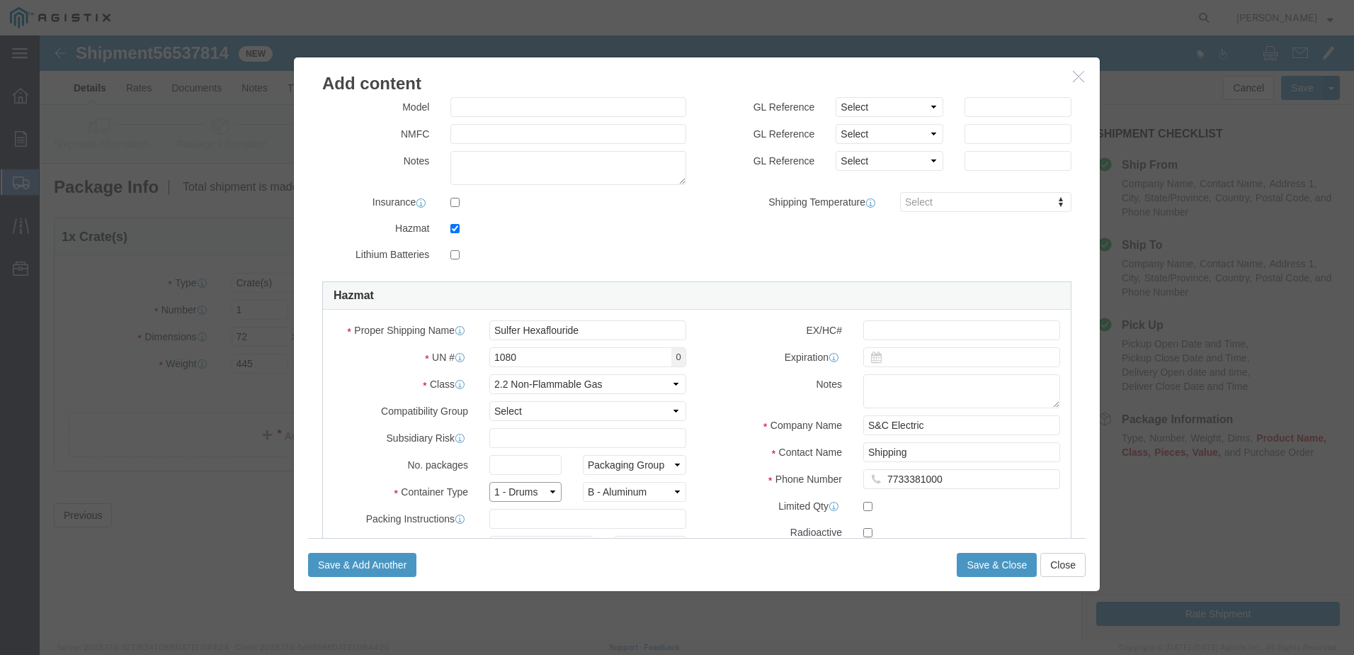
click select "Select 1 - Drums 2 - Reserved 3 - Jerricans 4 - Boxes 5 - Bags 6 - Composite Pa…"
select select "BOXES"
click select "Select 1 - Drums 2 - Reserved 3 - Jerricans 4 - Boxes 5 - Bags 6 - Composite Pa…"
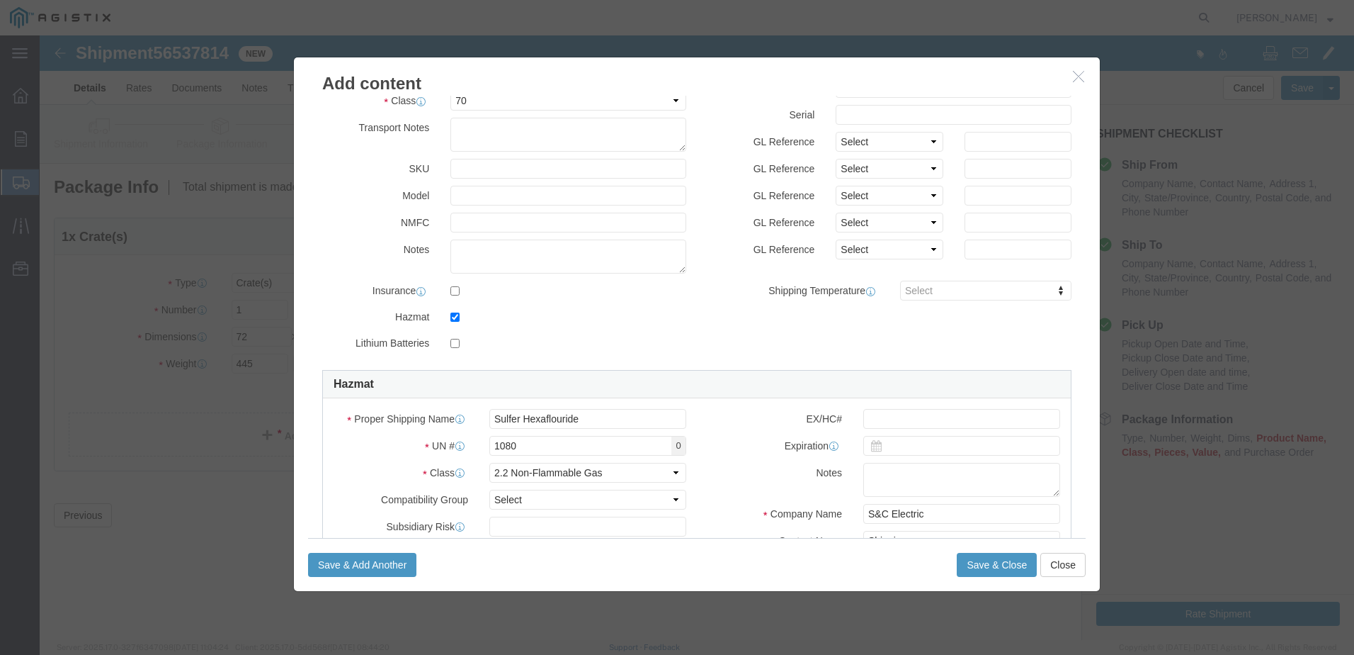
scroll to position [334, 0]
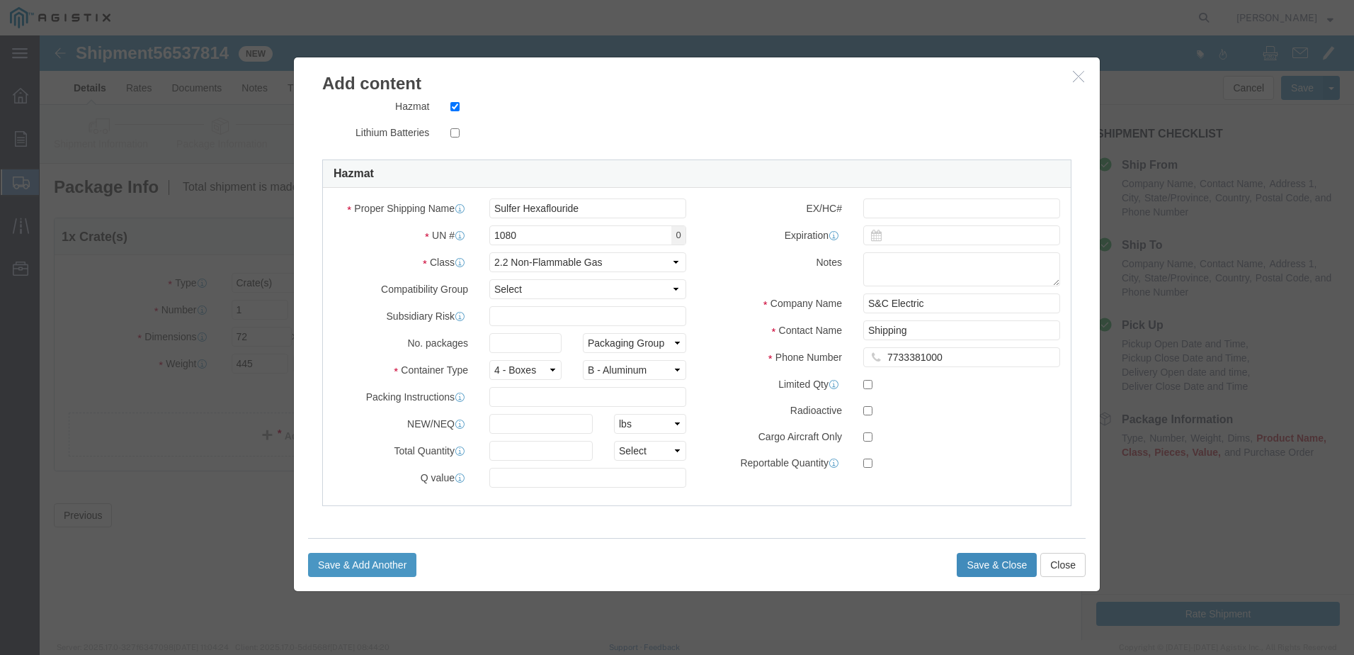
click button "Save & Close"
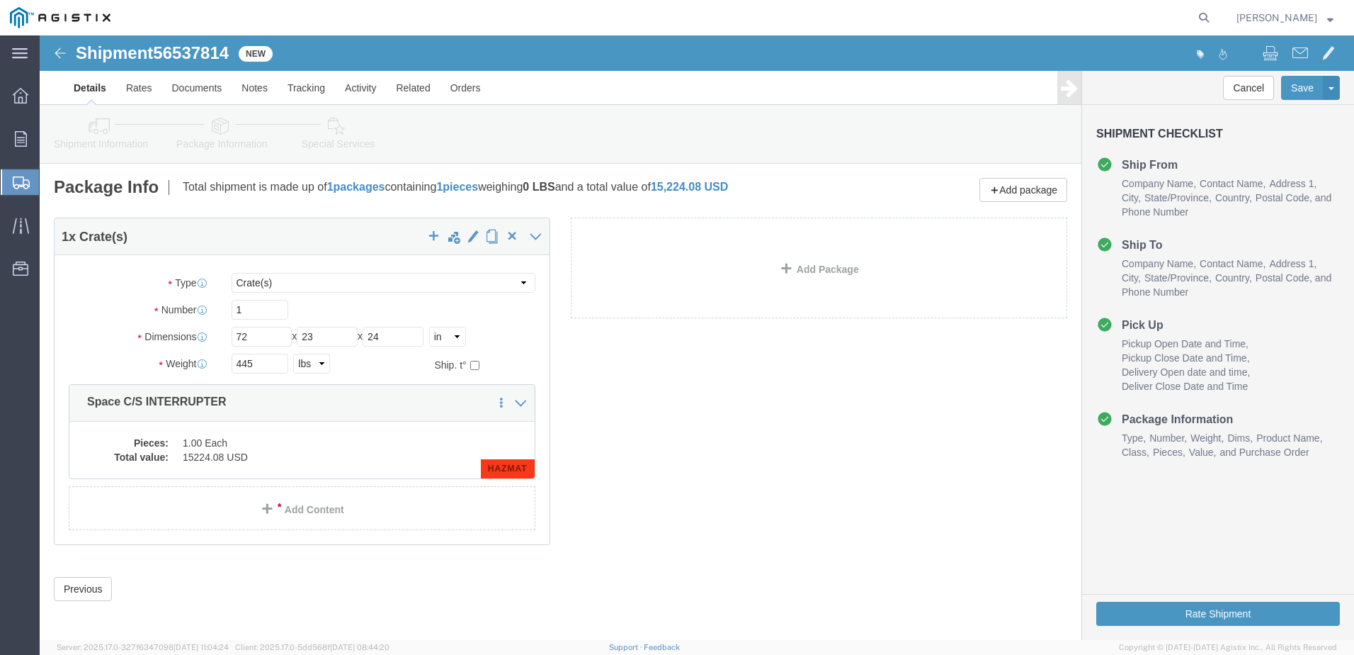
click link "Add Package"
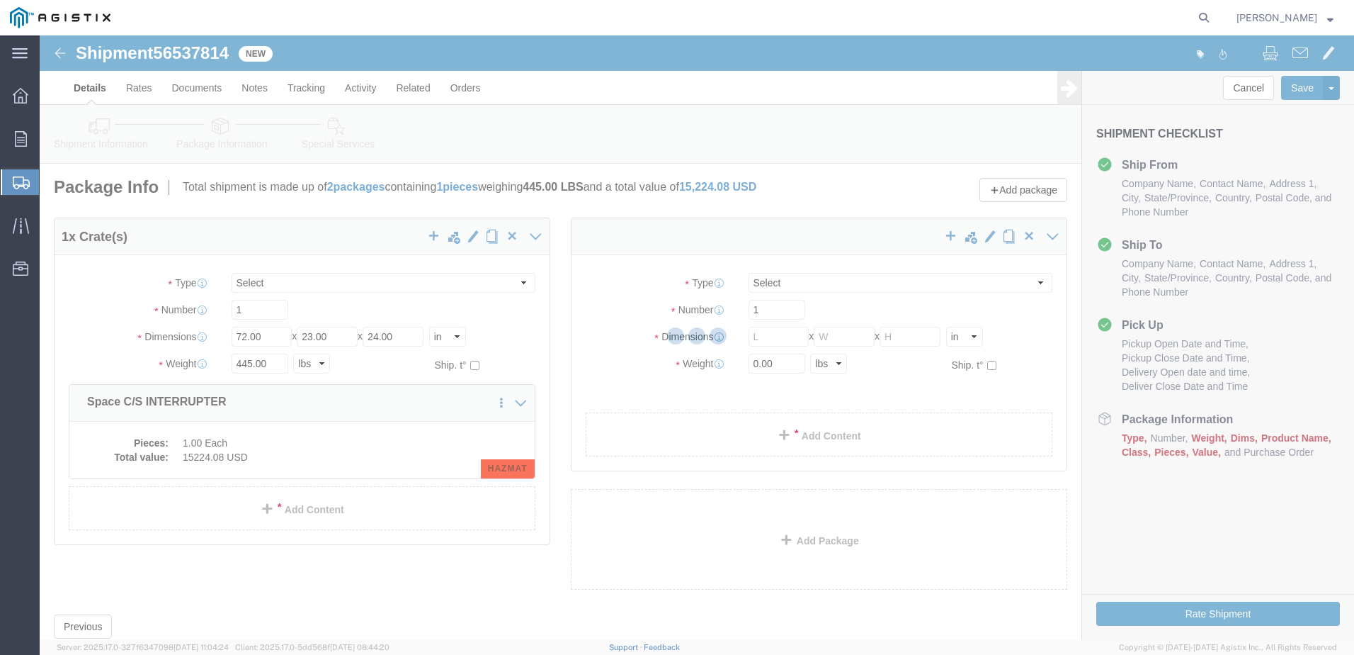
select select "CRAT"
select select "CBOX"
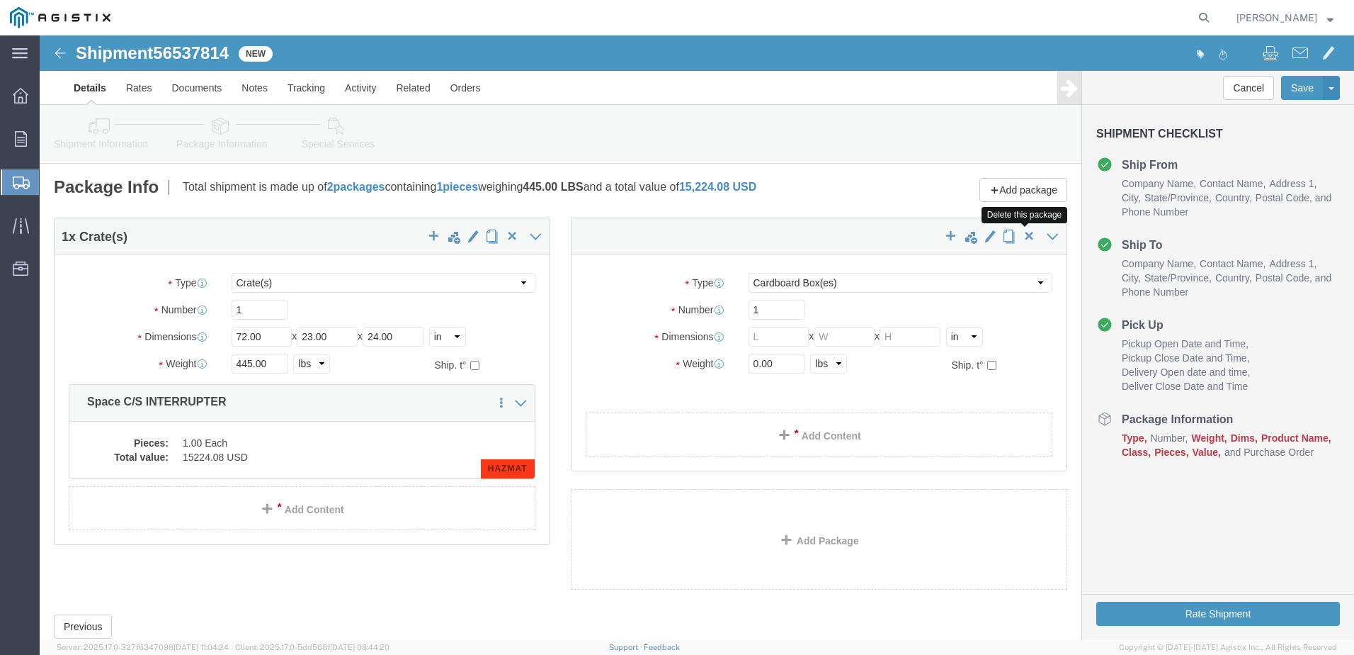
click span "button"
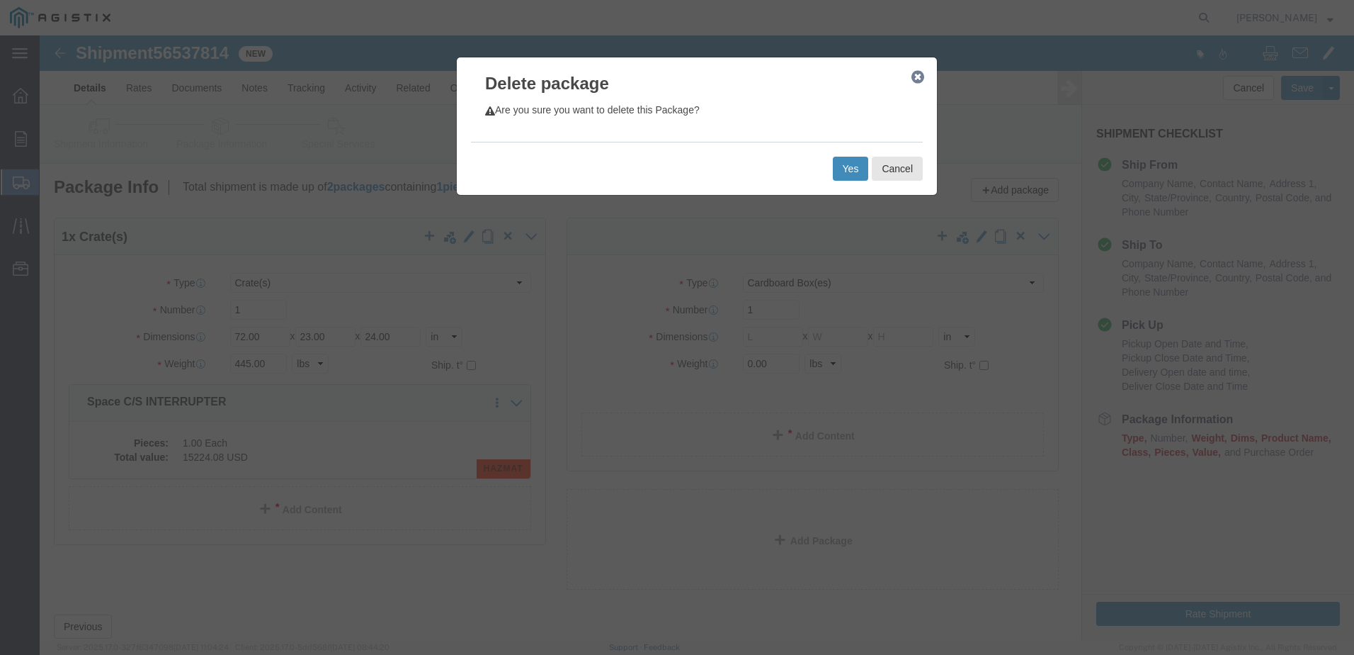
click button "Yes"
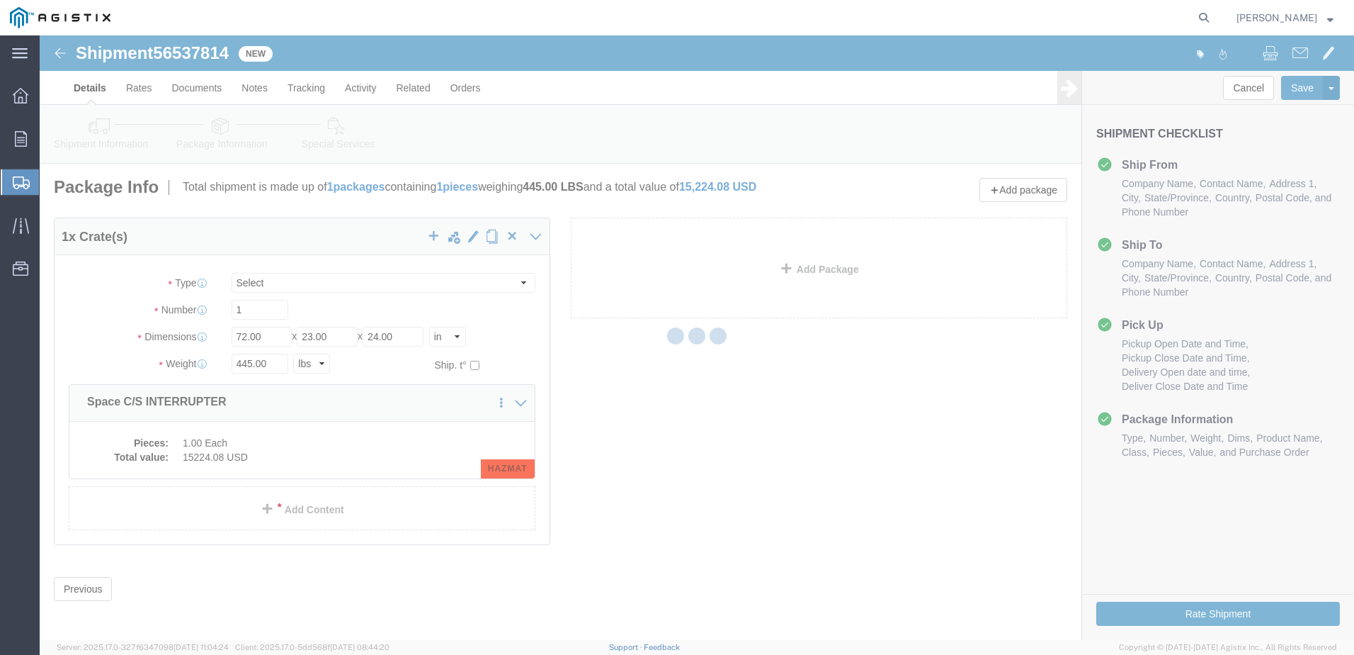
select select "CRAT"
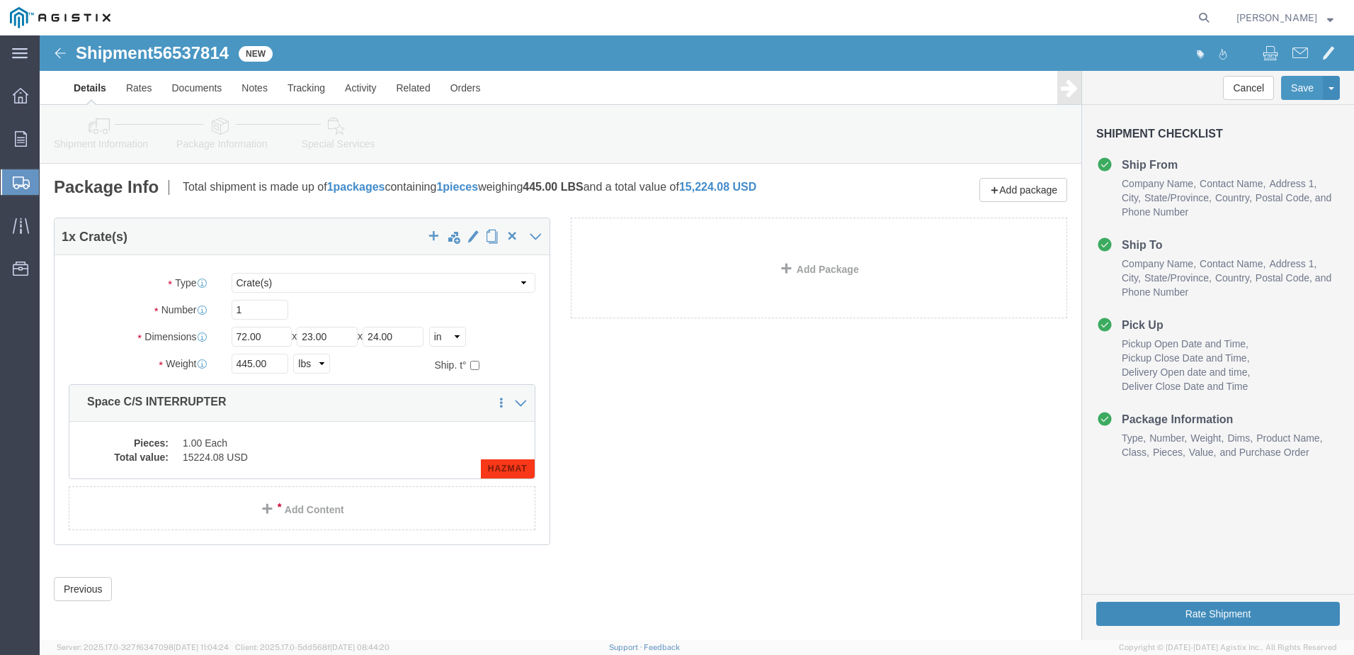
click button "Rate Shipment"
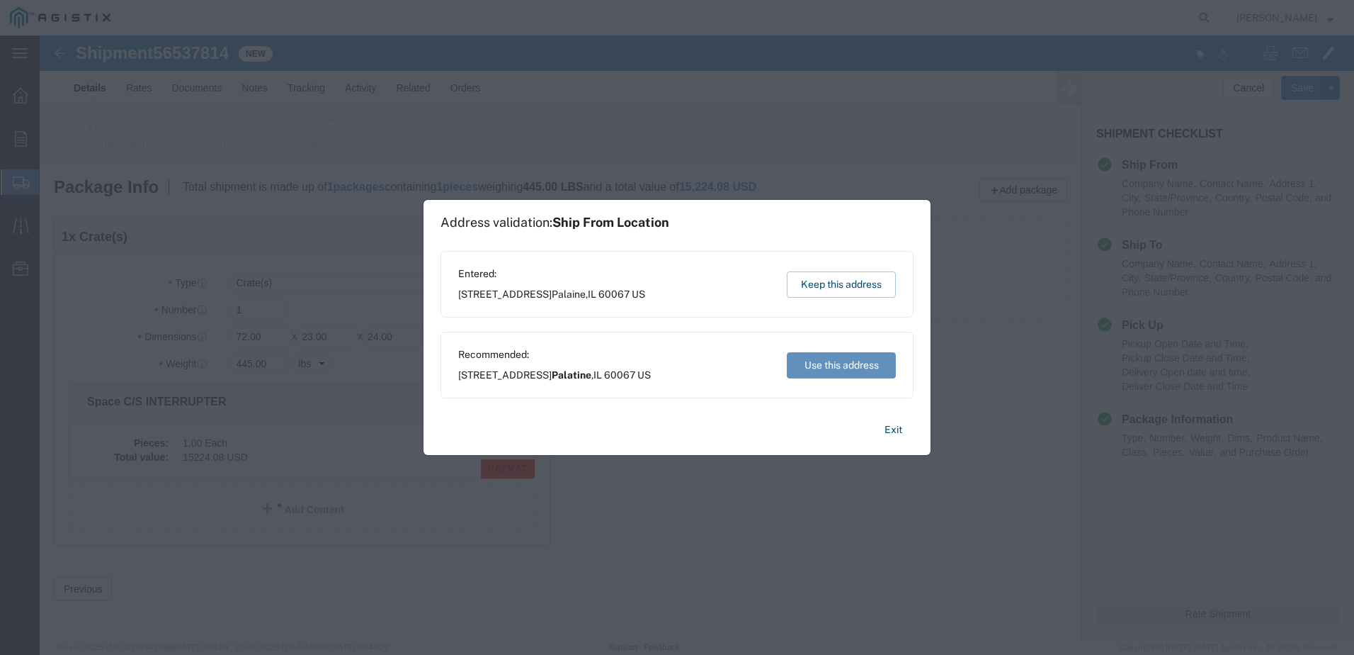
click at [814, 359] on button "Use this address" at bounding box center [841, 365] width 109 height 26
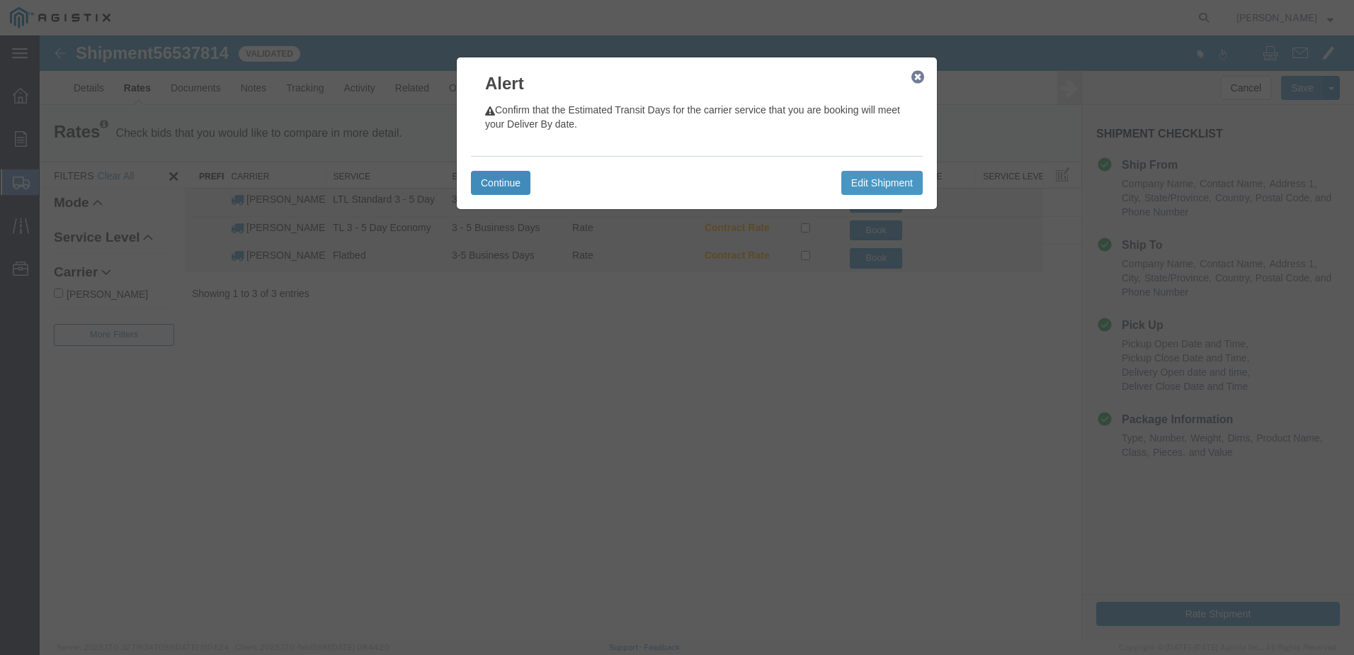
click at [514, 190] on button "Continue" at bounding box center [501, 183] width 60 height 24
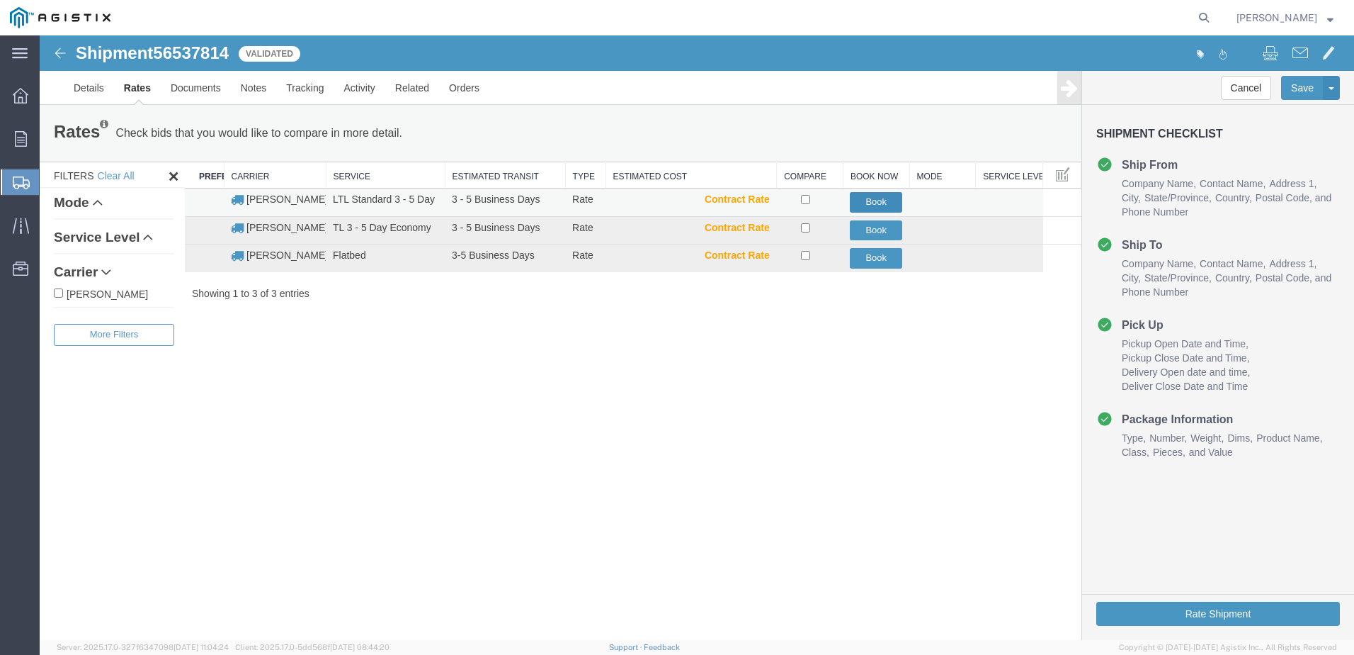
click at [861, 203] on button "Book" at bounding box center [876, 202] width 52 height 21
